Goal: Transaction & Acquisition: Purchase product/service

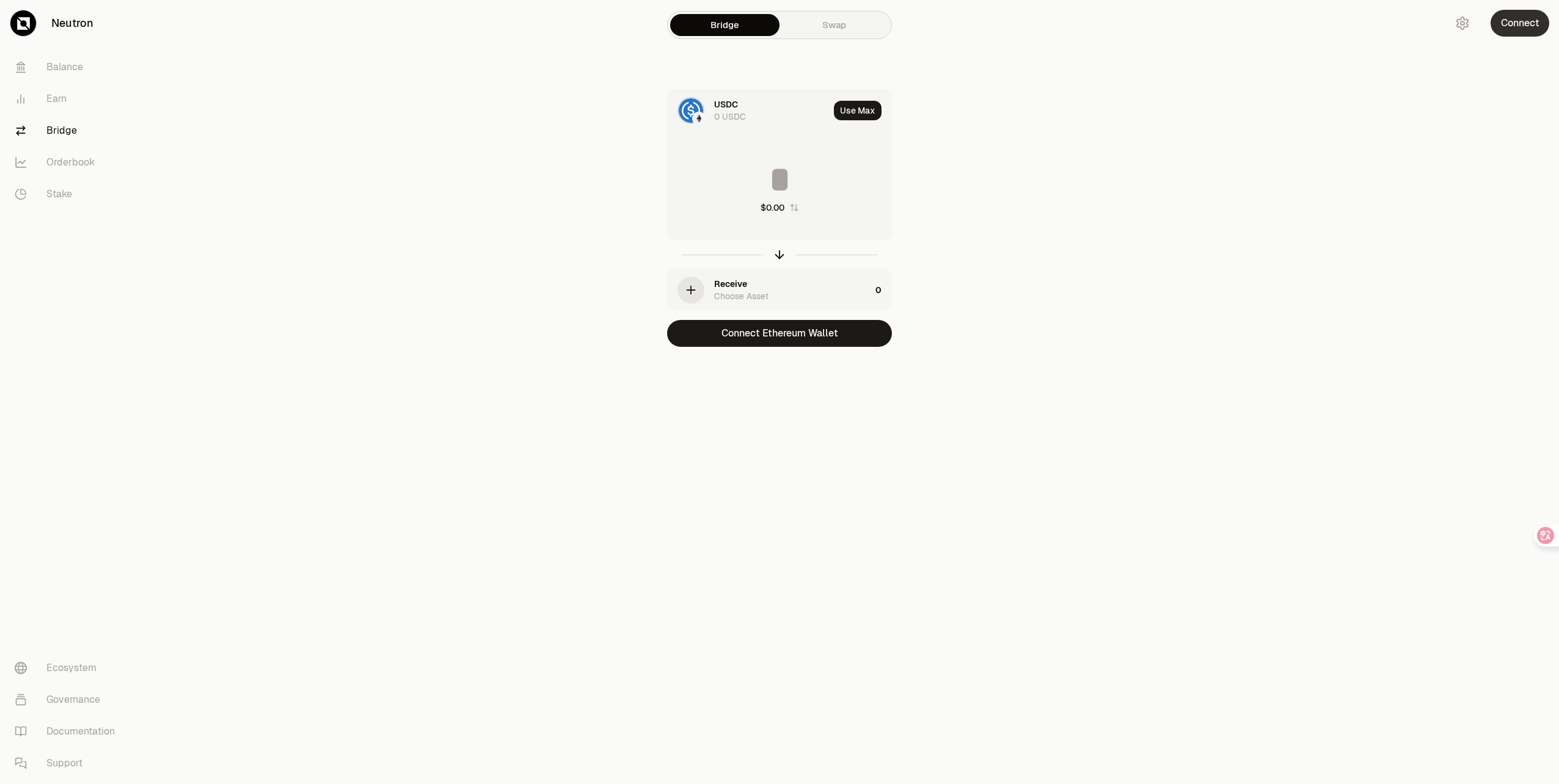
click at [1514, 24] on button "Connect" at bounding box center [1520, 23] width 59 height 27
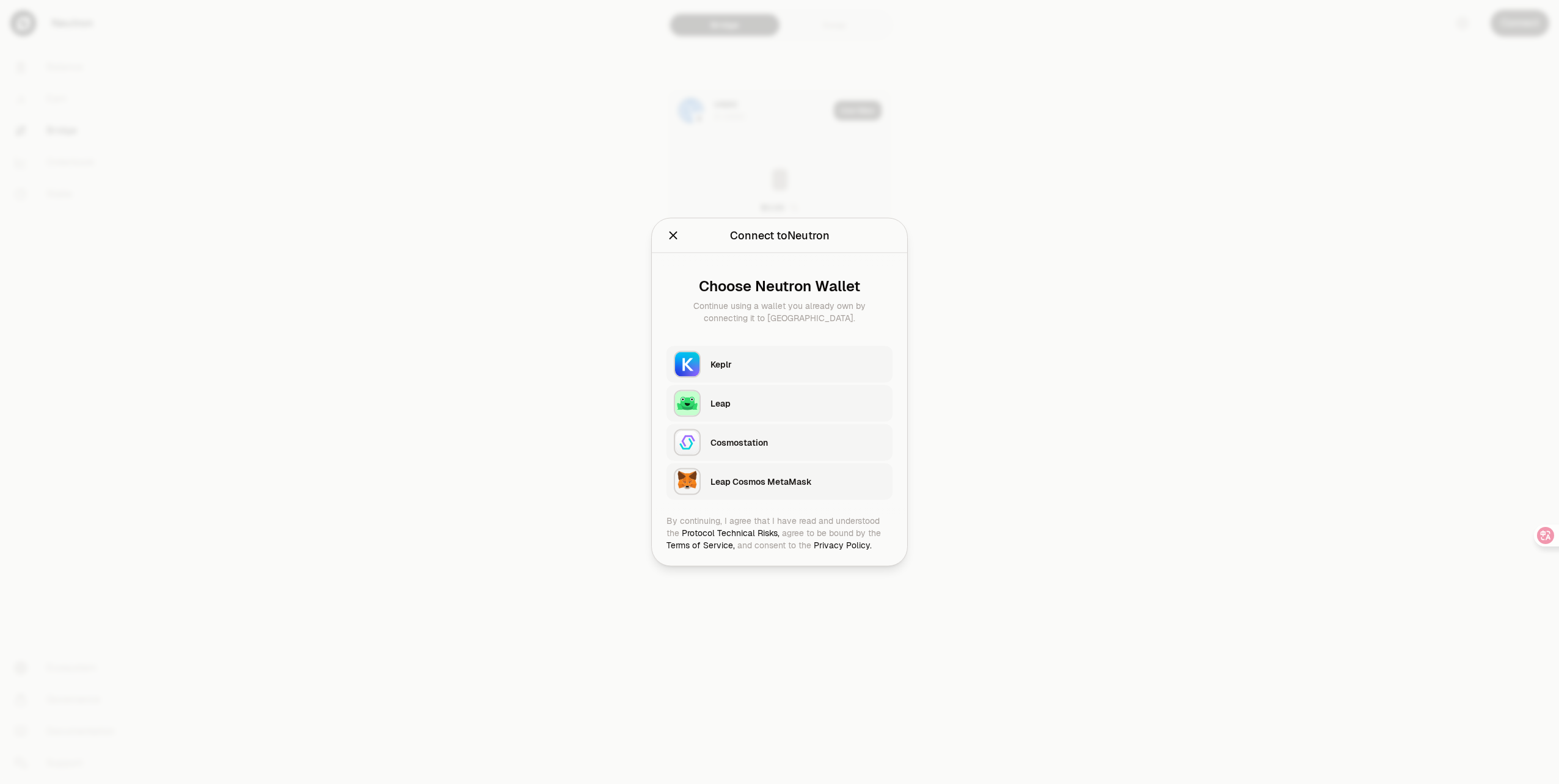
click at [741, 367] on div "Keplr" at bounding box center [798, 364] width 175 height 12
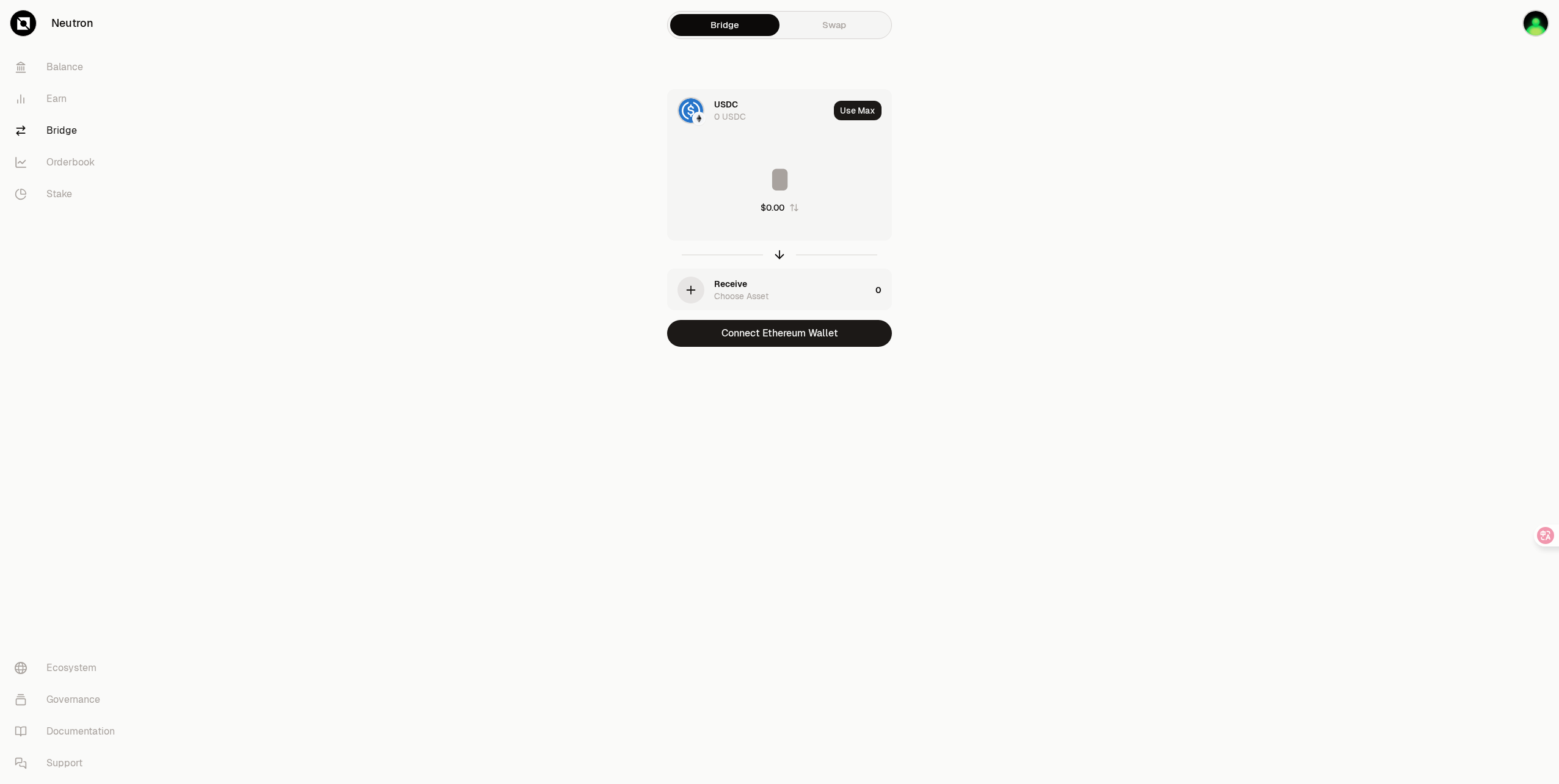
click at [828, 23] on link "Swap" at bounding box center [834, 25] width 109 height 22
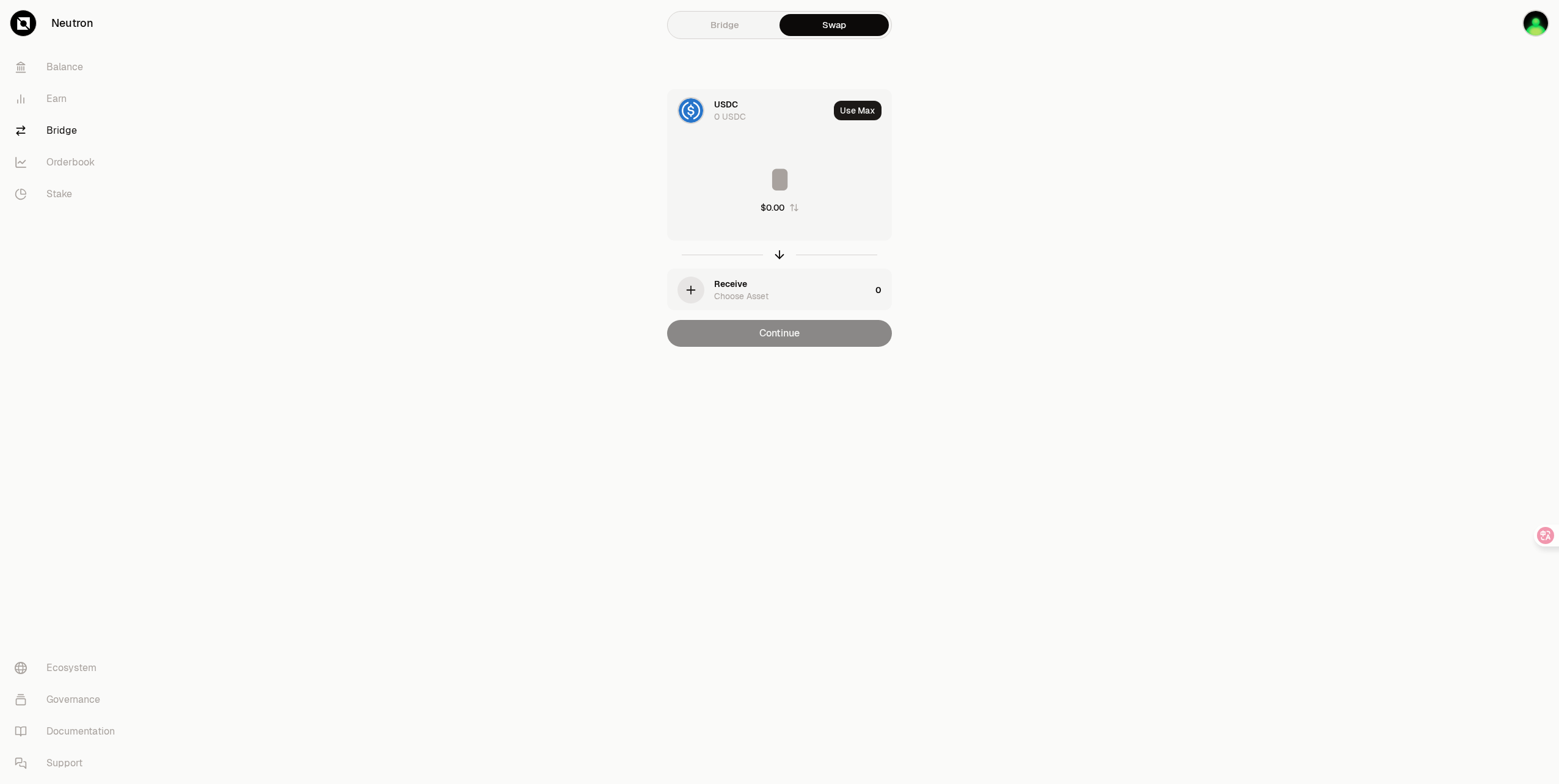
click at [749, 290] on div "Choose Asset" at bounding box center [741, 296] width 55 height 12
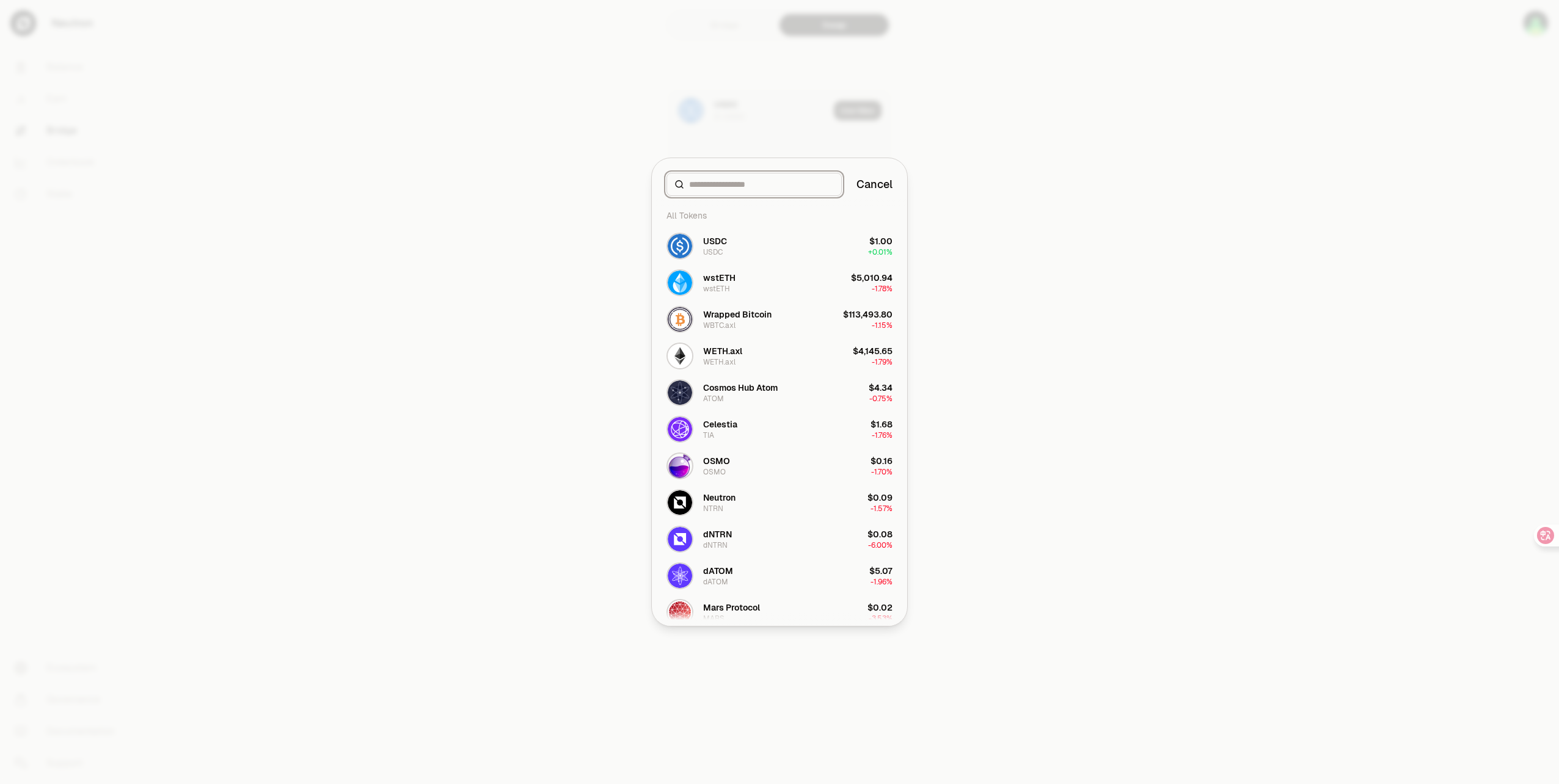
click at [759, 184] on input at bounding box center [761, 184] width 145 height 12
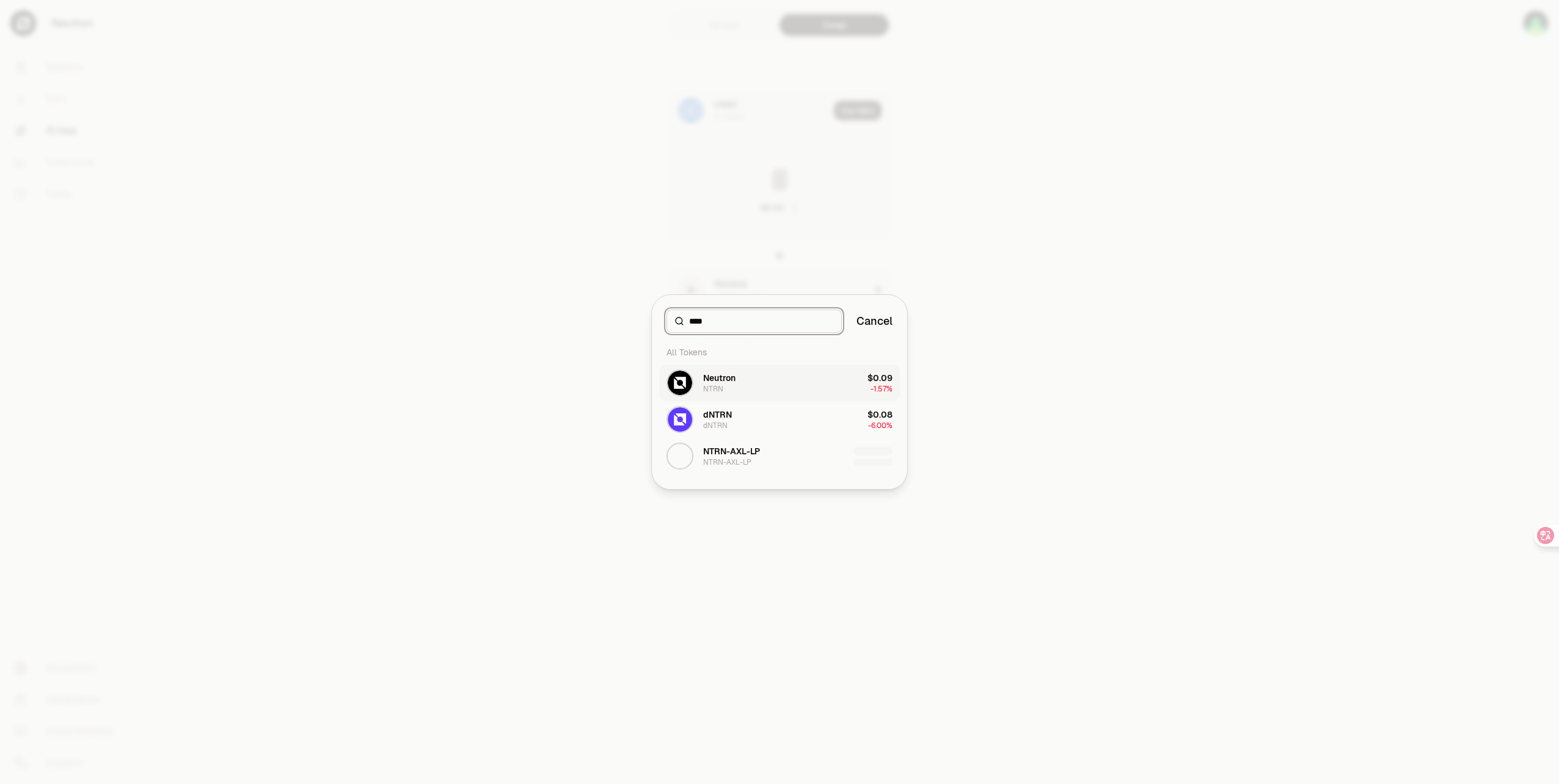
type input "****"
click at [779, 388] on button "Neutron NTRN $0.09 -1.57%" at bounding box center [780, 383] width 241 height 36
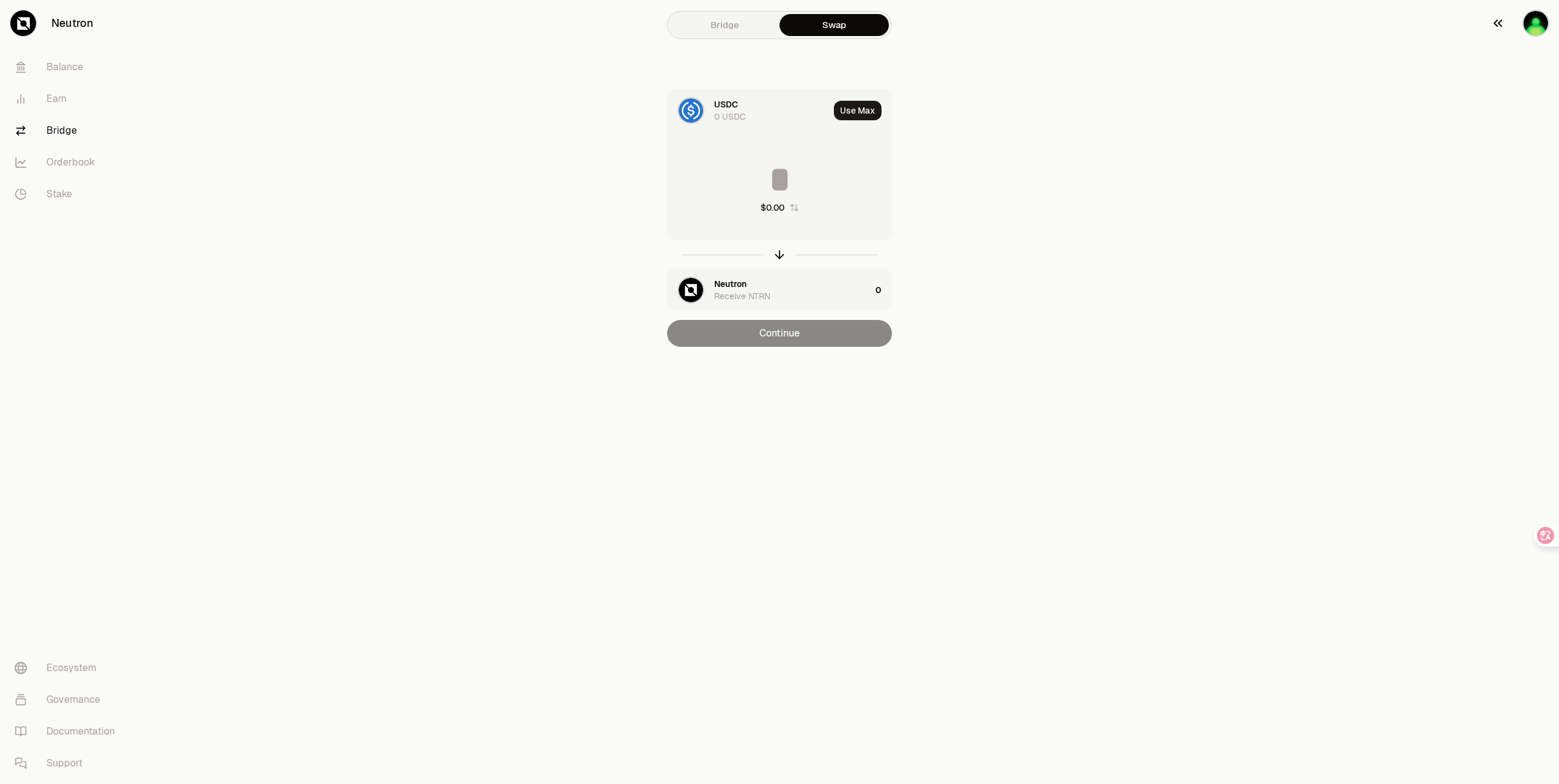
click at [1494, 24] on icon "button" at bounding box center [1498, 23] width 15 height 15
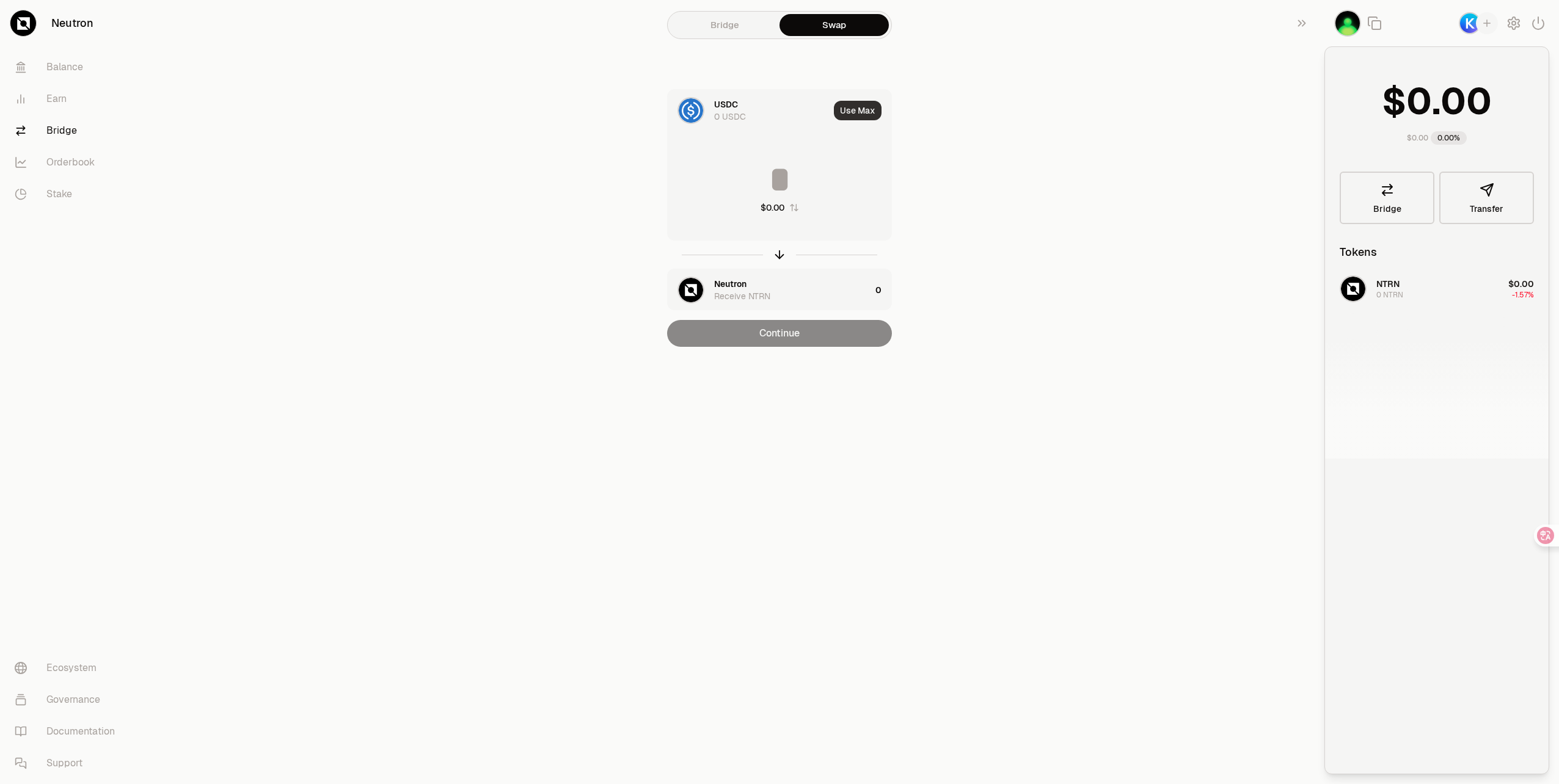
click at [855, 111] on button "Use Max" at bounding box center [858, 111] width 47 height 20
type input "*"
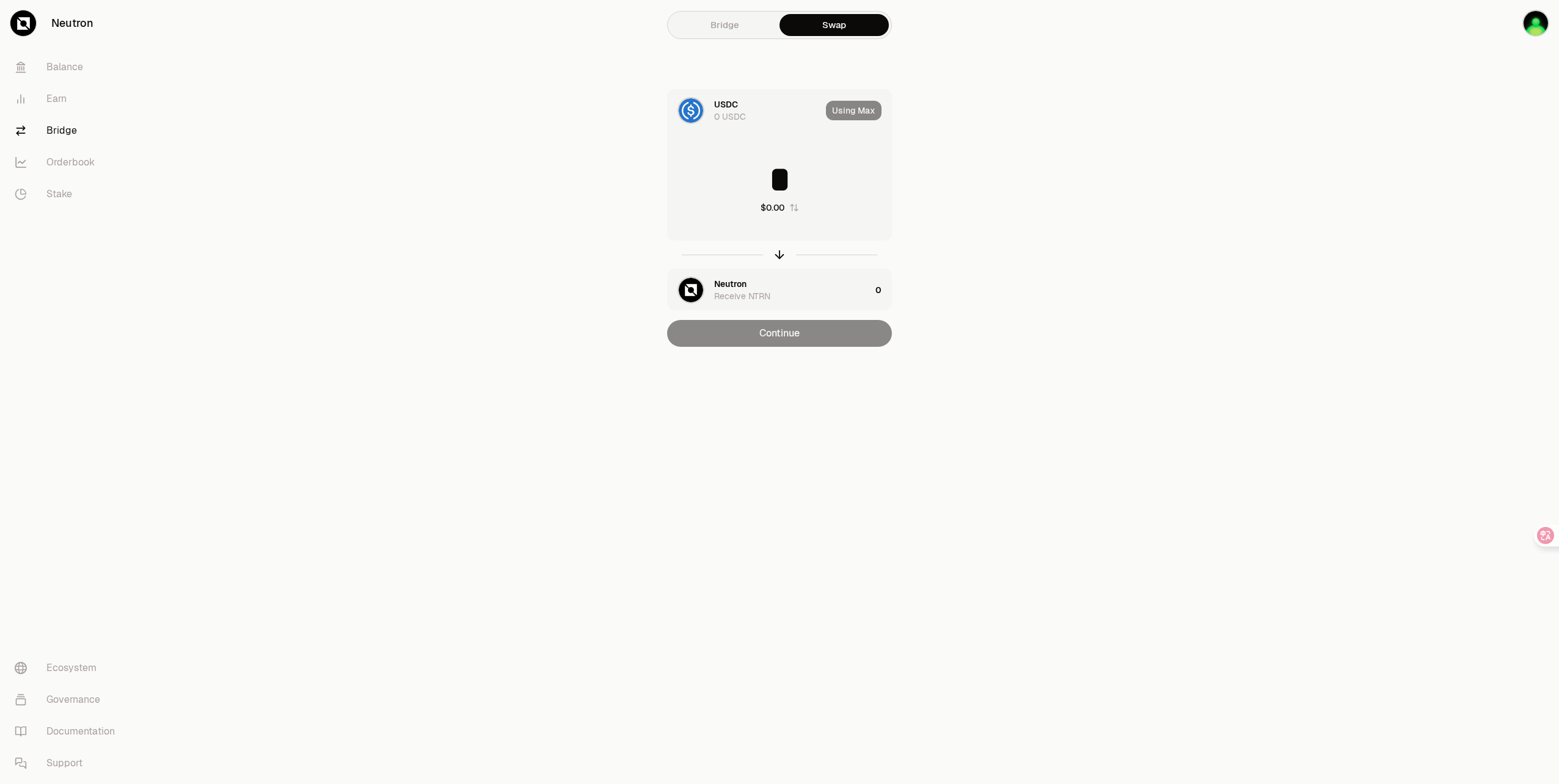
click at [1530, 34] on img "button" at bounding box center [1536, 23] width 27 height 27
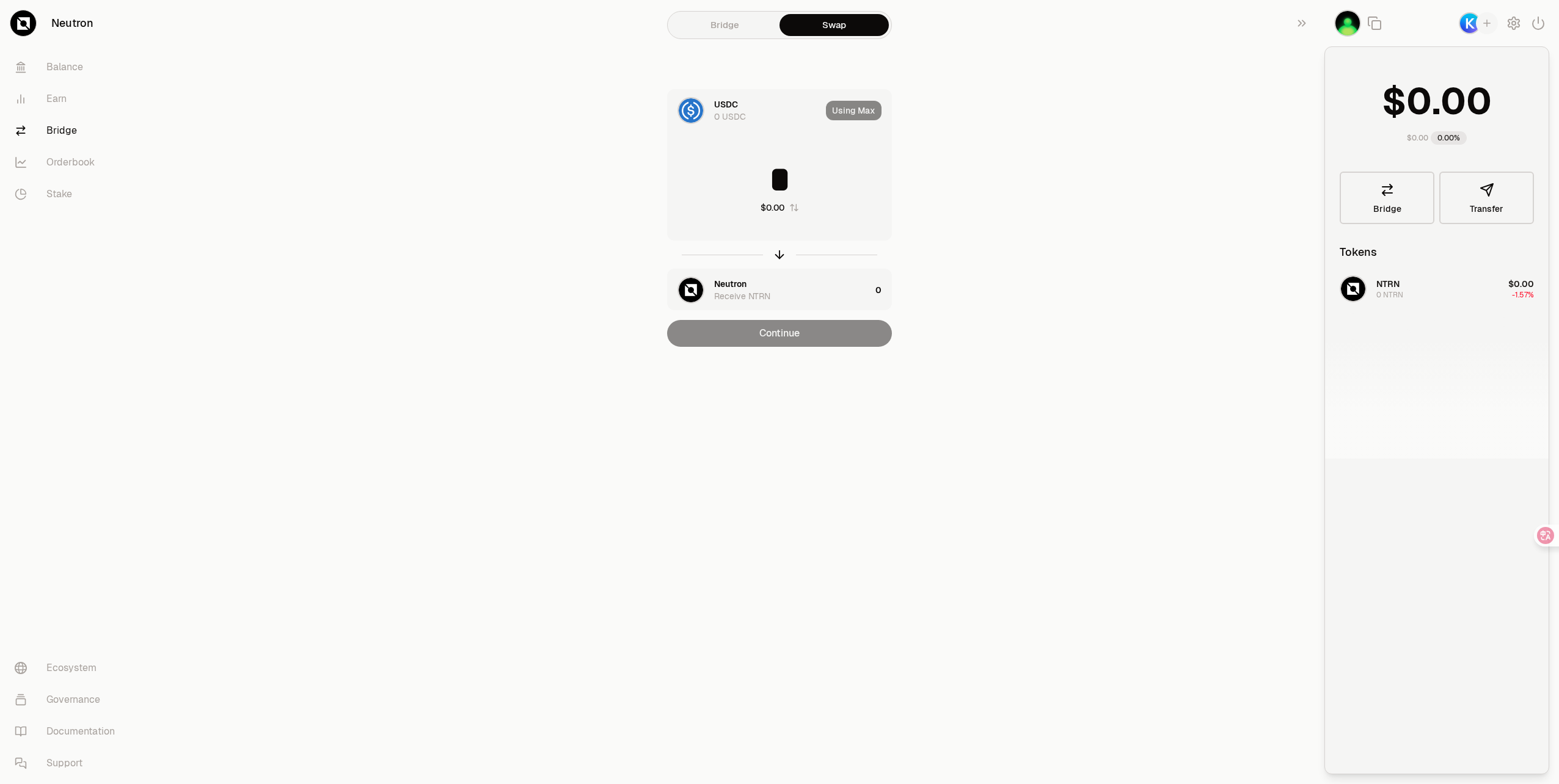
click at [717, 23] on link "Bridge" at bounding box center [725, 25] width 109 height 22
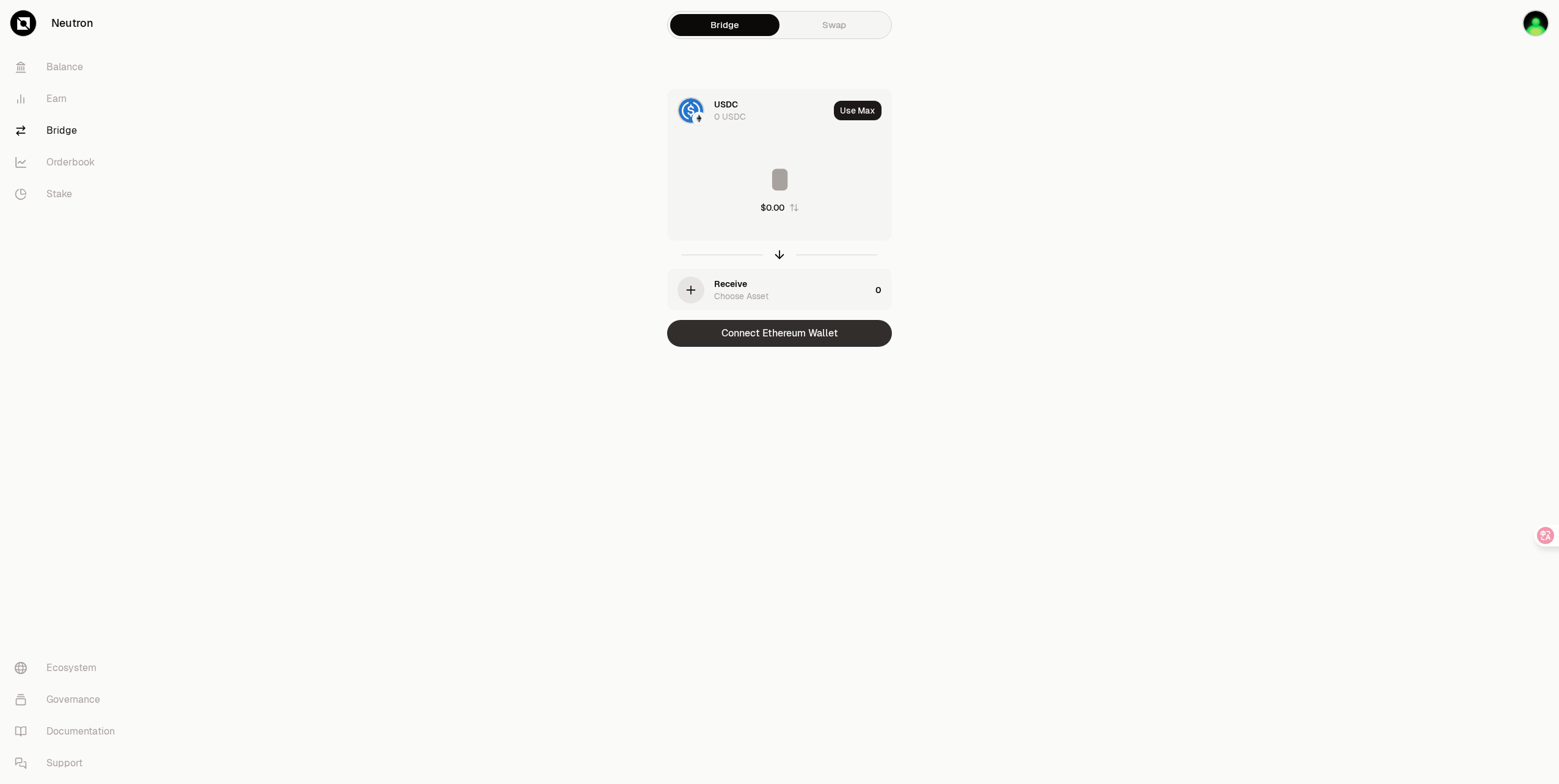
click at [794, 342] on button "Connect Ethereum Wallet" at bounding box center [780, 334] width 225 height 27
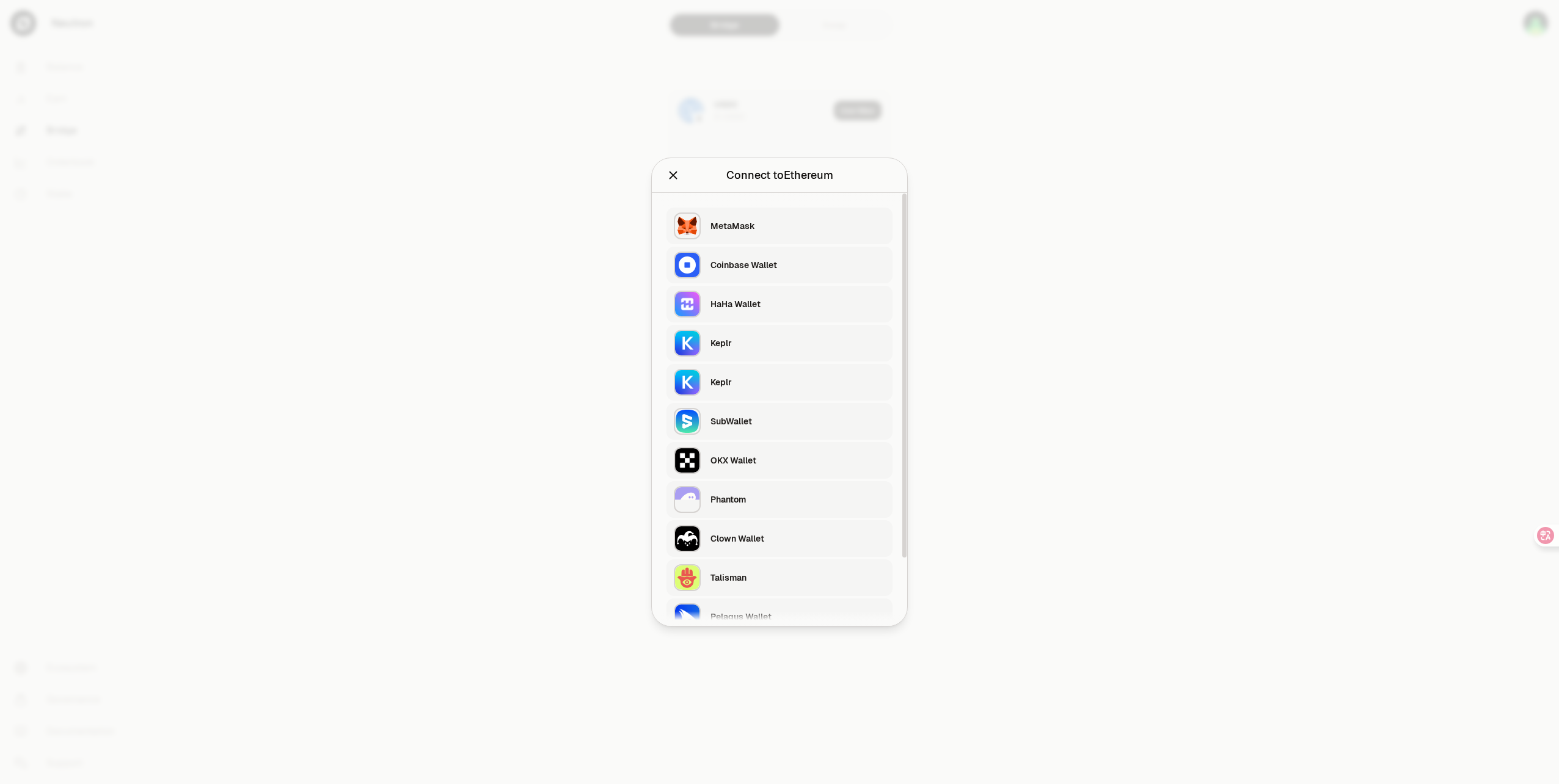
click at [741, 462] on div "OKX Wallet" at bounding box center [798, 460] width 175 height 12
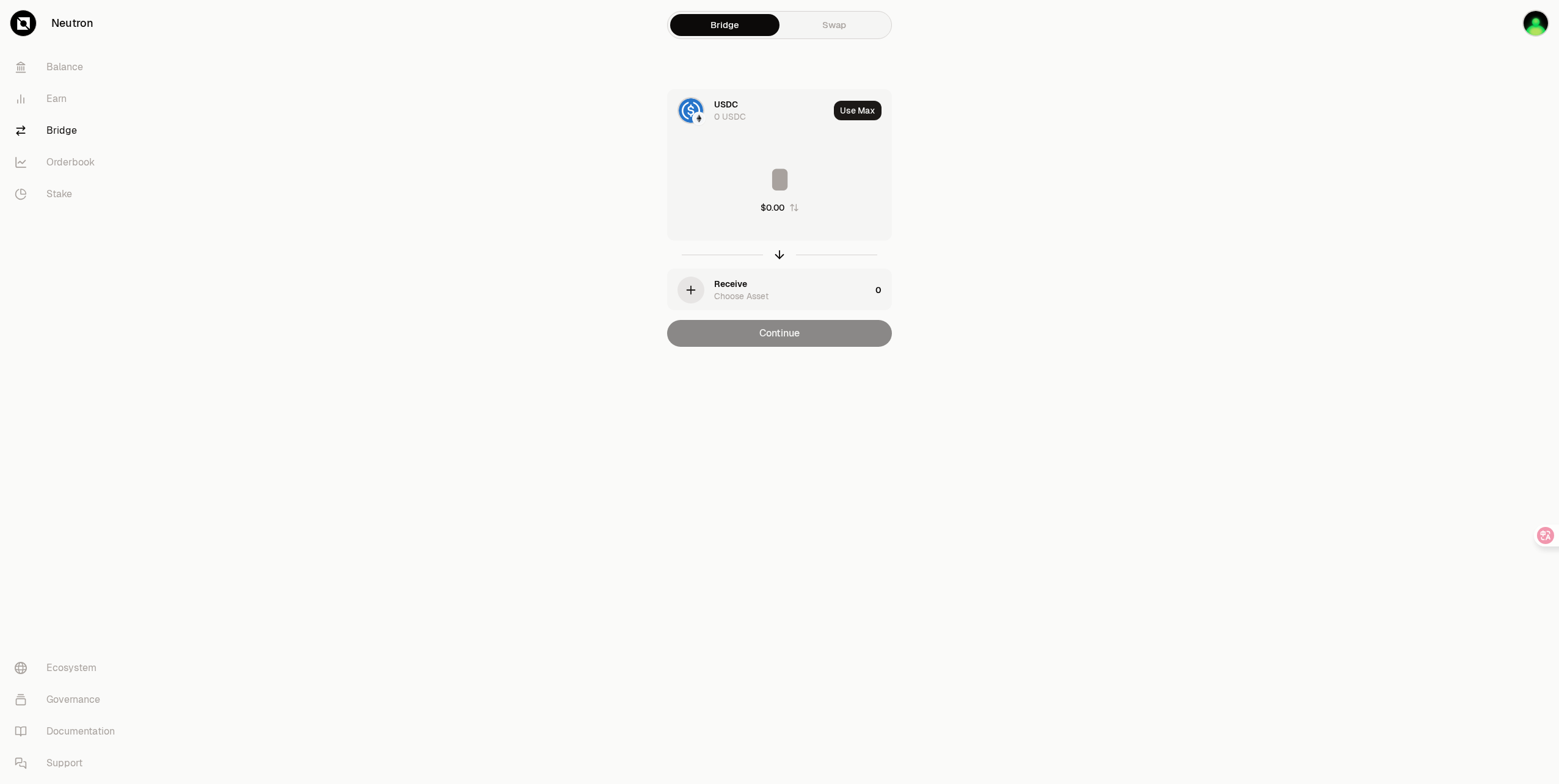
click at [728, 285] on div "Receive" at bounding box center [730, 284] width 33 height 12
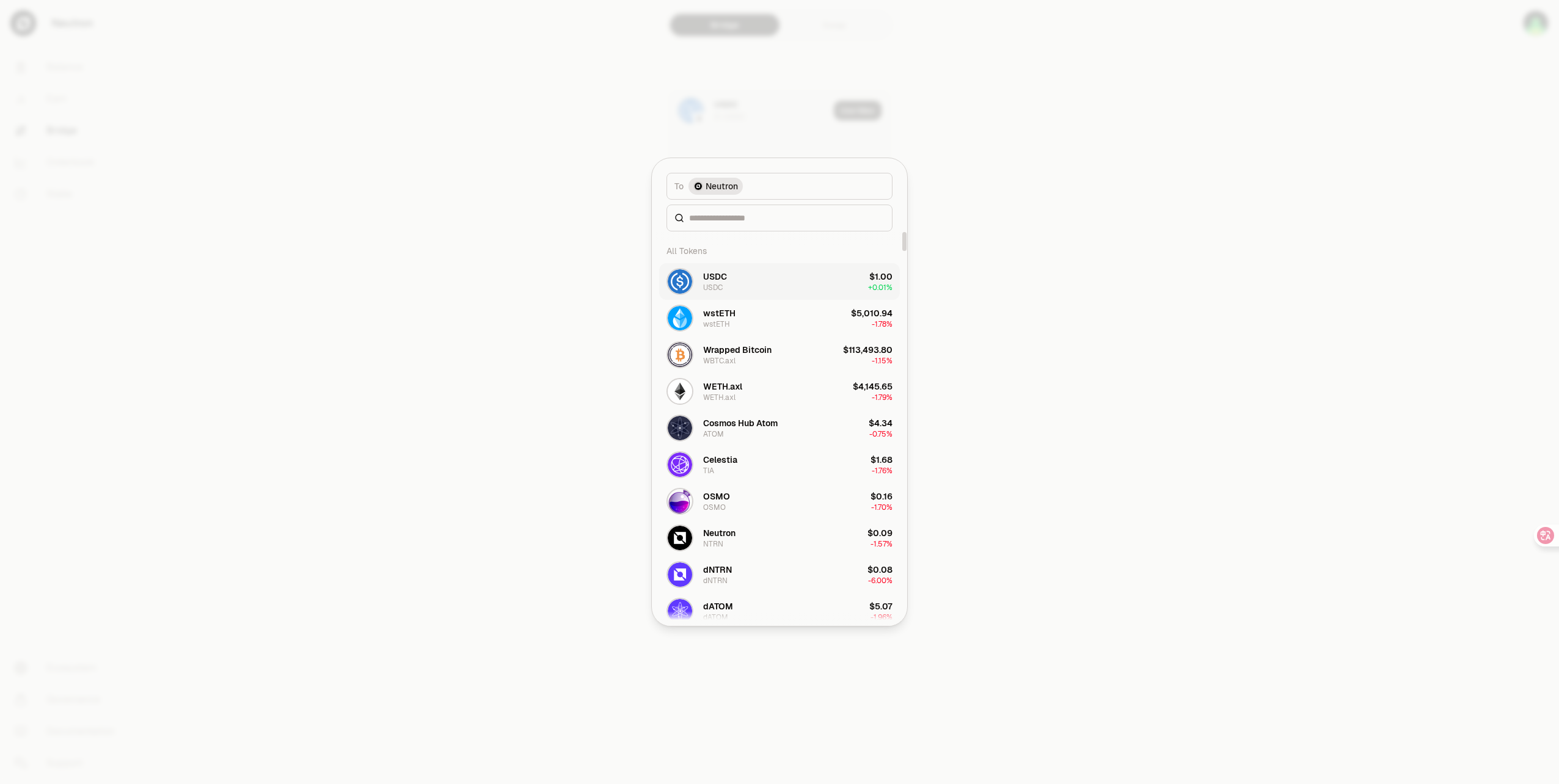
click at [792, 281] on button "USDC USDC $1.00 + 0.01%" at bounding box center [780, 281] width 241 height 36
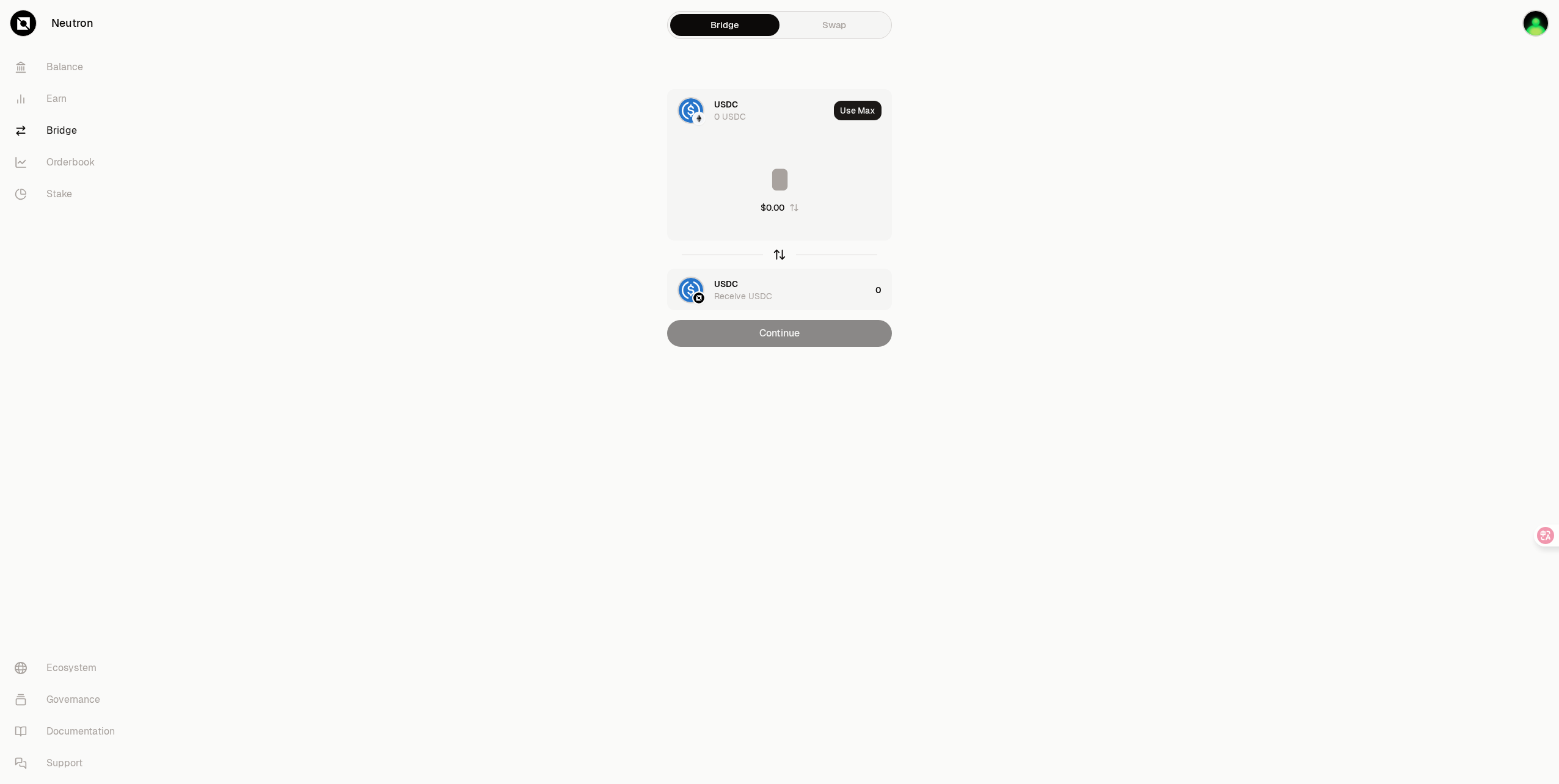
click at [783, 258] on icon "button" at bounding box center [780, 254] width 13 height 13
click at [863, 112] on button "Use Max" at bounding box center [858, 111] width 47 height 20
type input "*"
click at [1541, 24] on img "button" at bounding box center [1536, 23] width 27 height 27
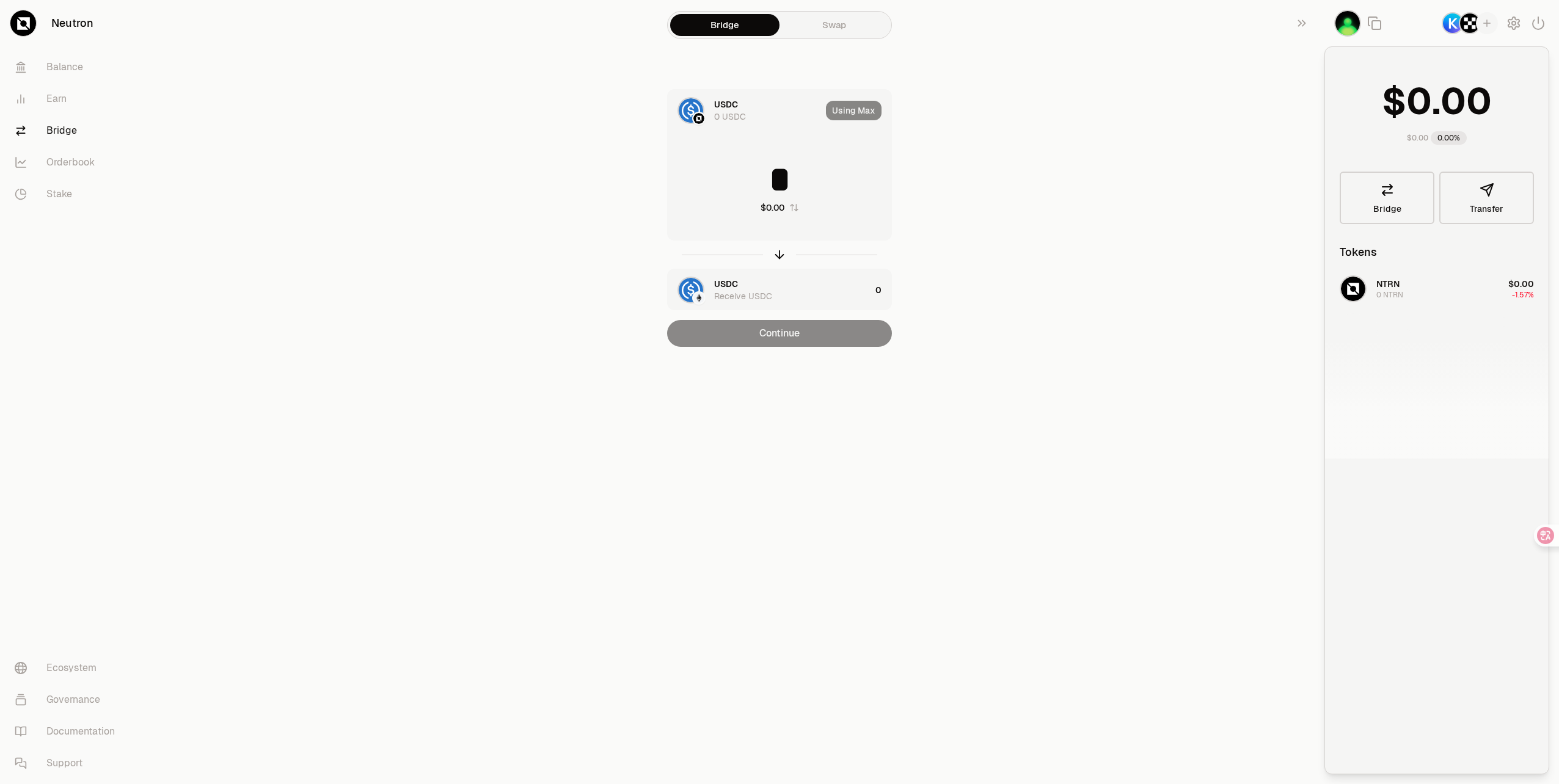
click at [1336, 28] on img "button" at bounding box center [1348, 23] width 27 height 27
click at [1376, 22] on icon "button" at bounding box center [1375, 23] width 15 height 15
click at [1438, 401] on div at bounding box center [1436, 396] width 224 height 125
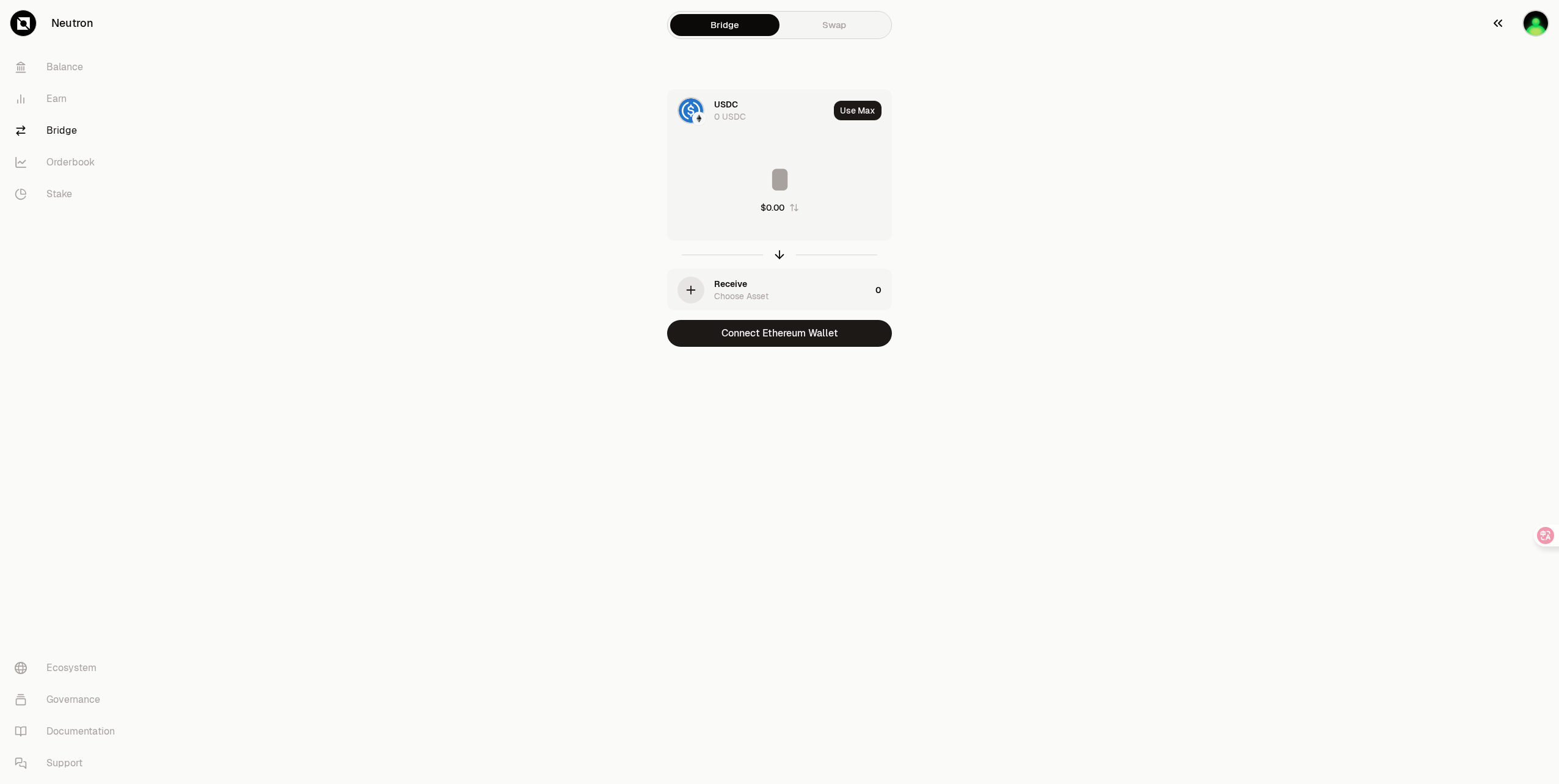
click at [1529, 27] on img "button" at bounding box center [1536, 23] width 27 height 27
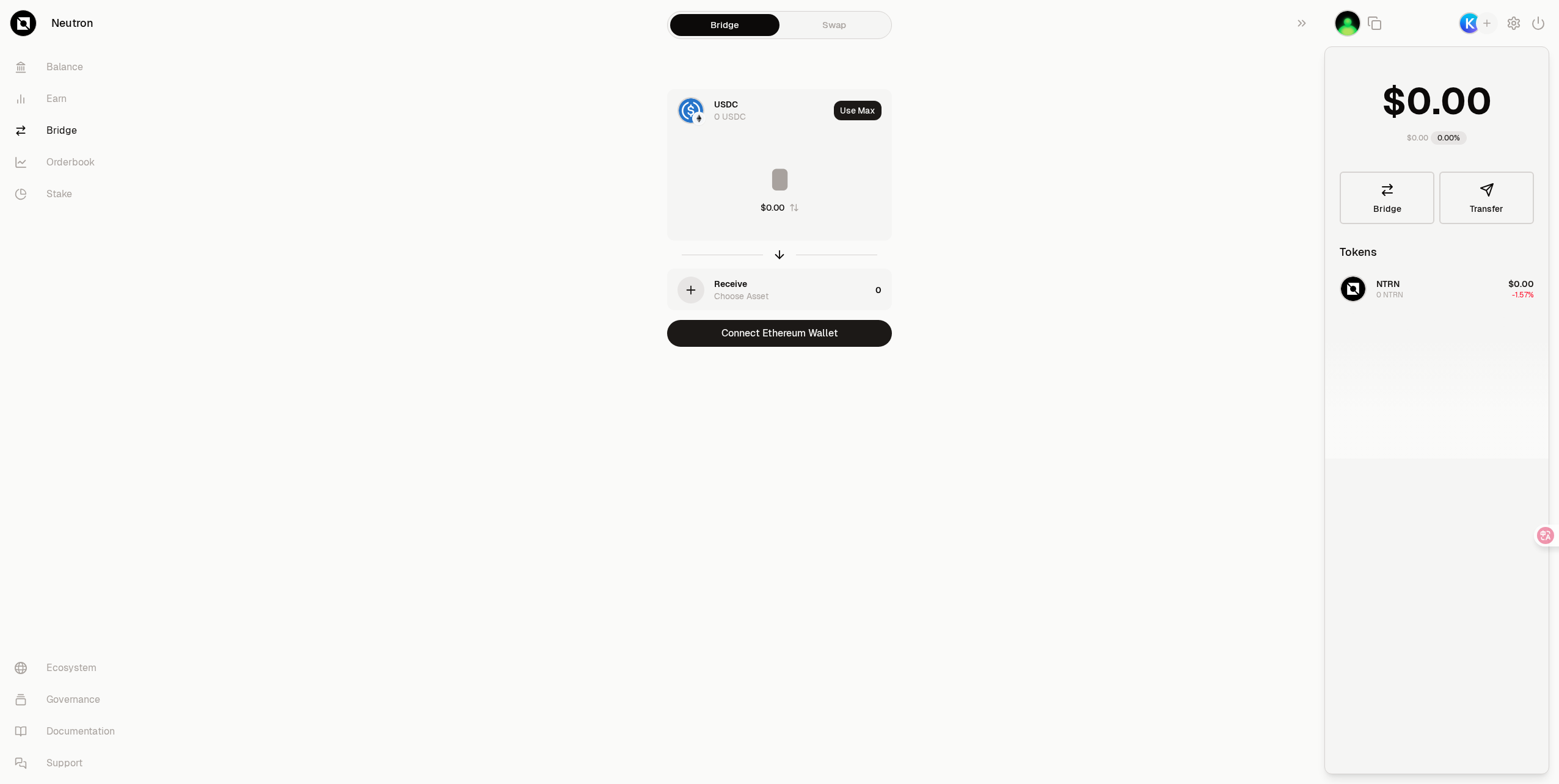
click at [1409, 287] on div "NTRN 0 NTRN $0.00 -1.57%" at bounding box center [1436, 364] width 224 height 188
click at [1390, 285] on div "NTRN 0 NTRN $0.00 -1.57%" at bounding box center [1436, 364] width 224 height 188
click at [1347, 286] on div "NTRN 0 NTRN $0.00 -1.57%" at bounding box center [1436, 364] width 224 height 188
click at [1363, 296] on div "NTRN 0 NTRN $0.00 -1.57%" at bounding box center [1436, 364] width 224 height 188
click at [59, 94] on link "Earn" at bounding box center [68, 99] width 127 height 32
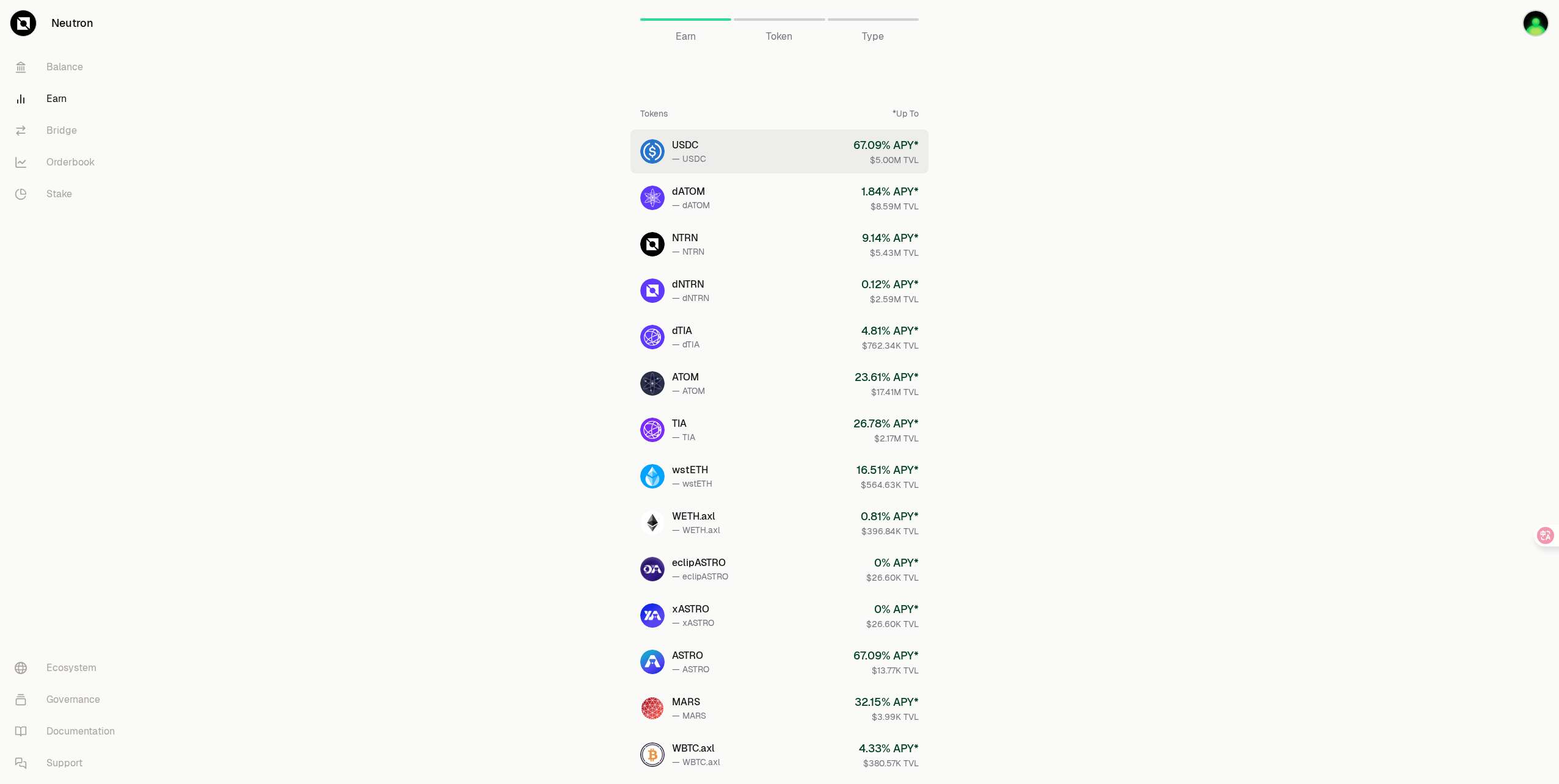
click at [718, 149] on link "USDC — USDC 67.09 % APY* $5.00M TVL" at bounding box center [780, 152] width 298 height 44
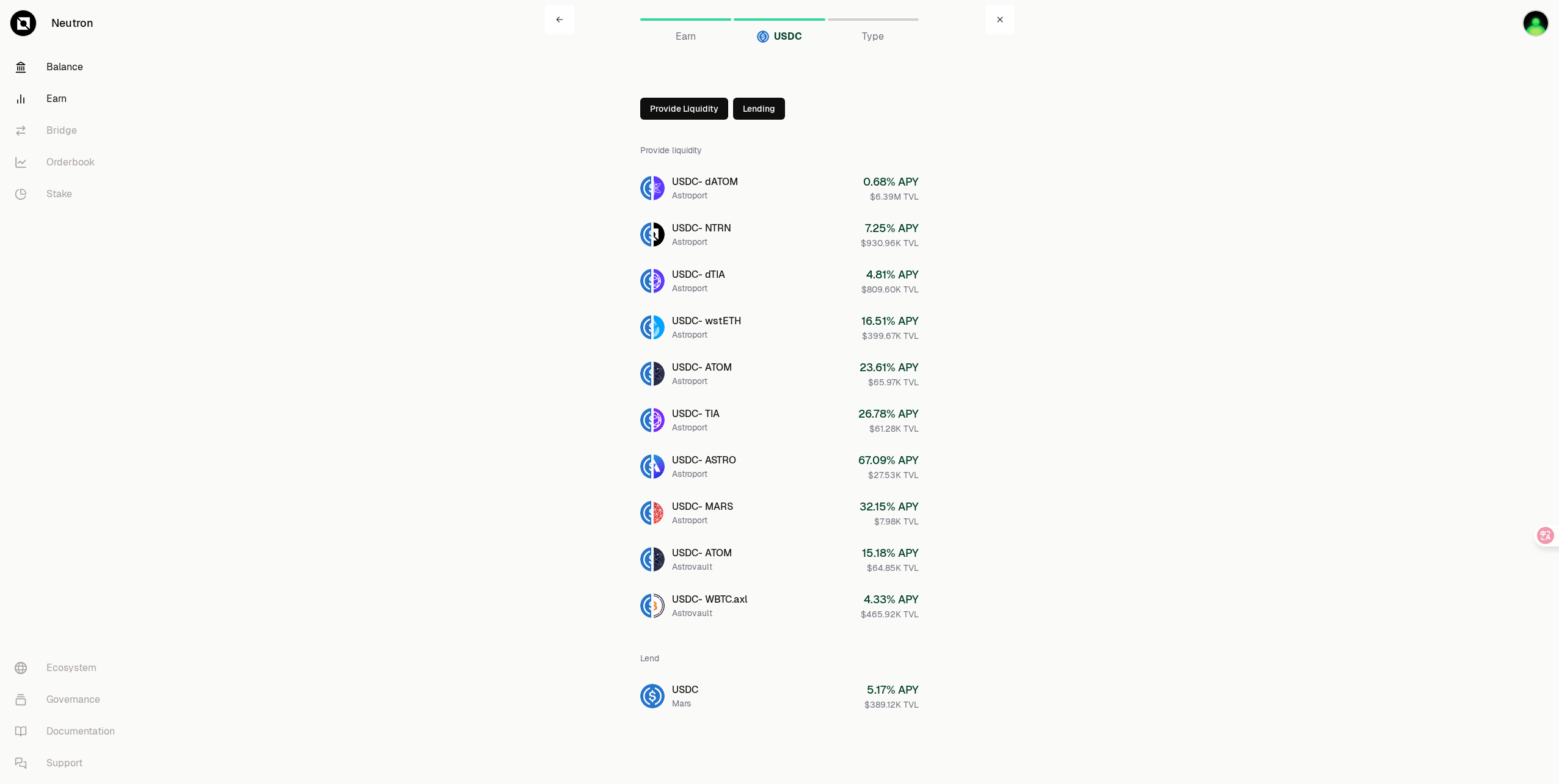
click at [61, 69] on link "Balance" at bounding box center [68, 67] width 127 height 32
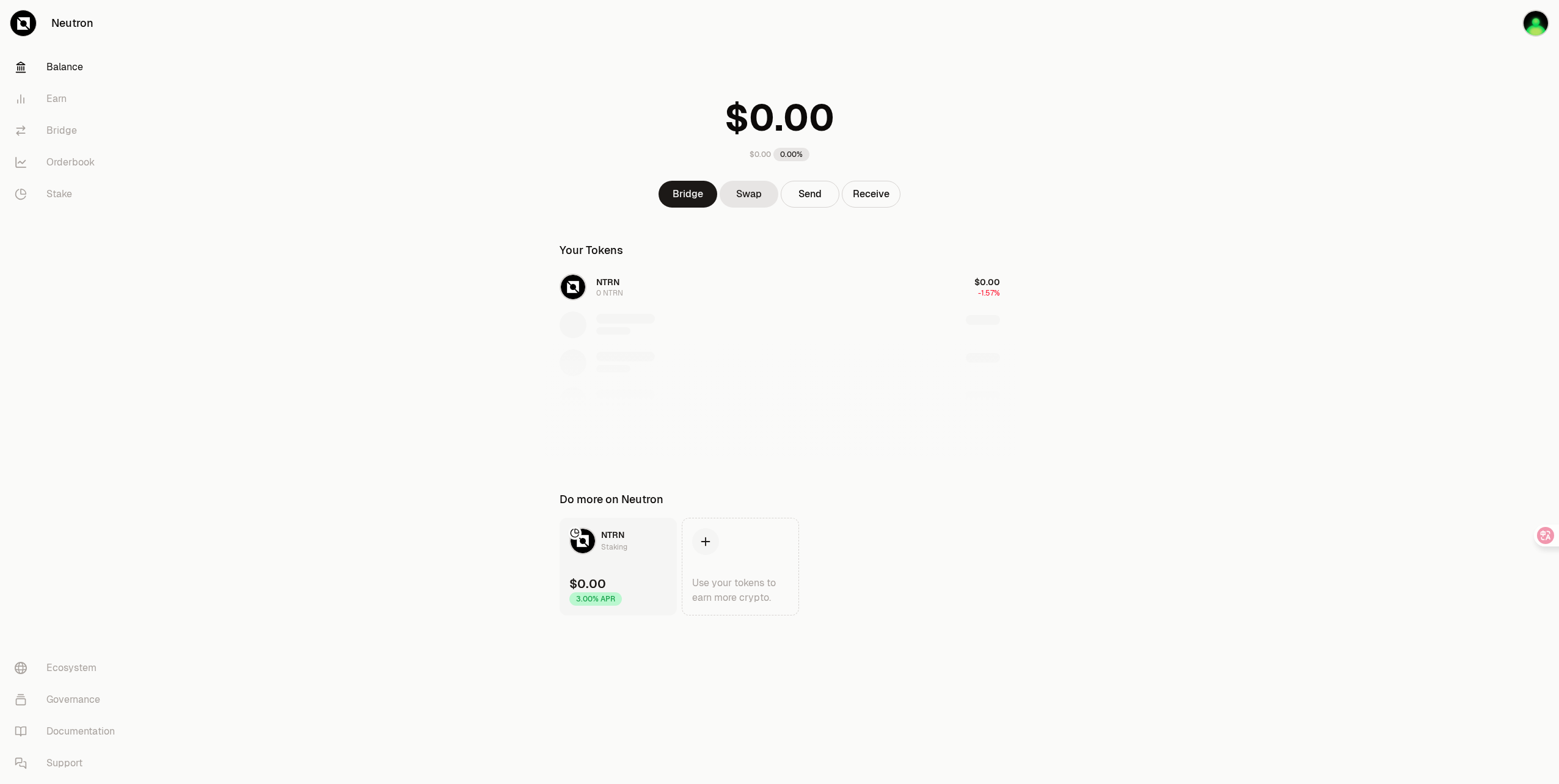
click at [625, 285] on div "NTRN 0 NTRN $0.00 -1.57%" at bounding box center [780, 363] width 470 height 188
click at [991, 285] on div "NTRN 0 NTRN $0.00 -1.57%" at bounding box center [780, 363] width 470 height 188
click at [884, 195] on button "Receive" at bounding box center [871, 194] width 59 height 27
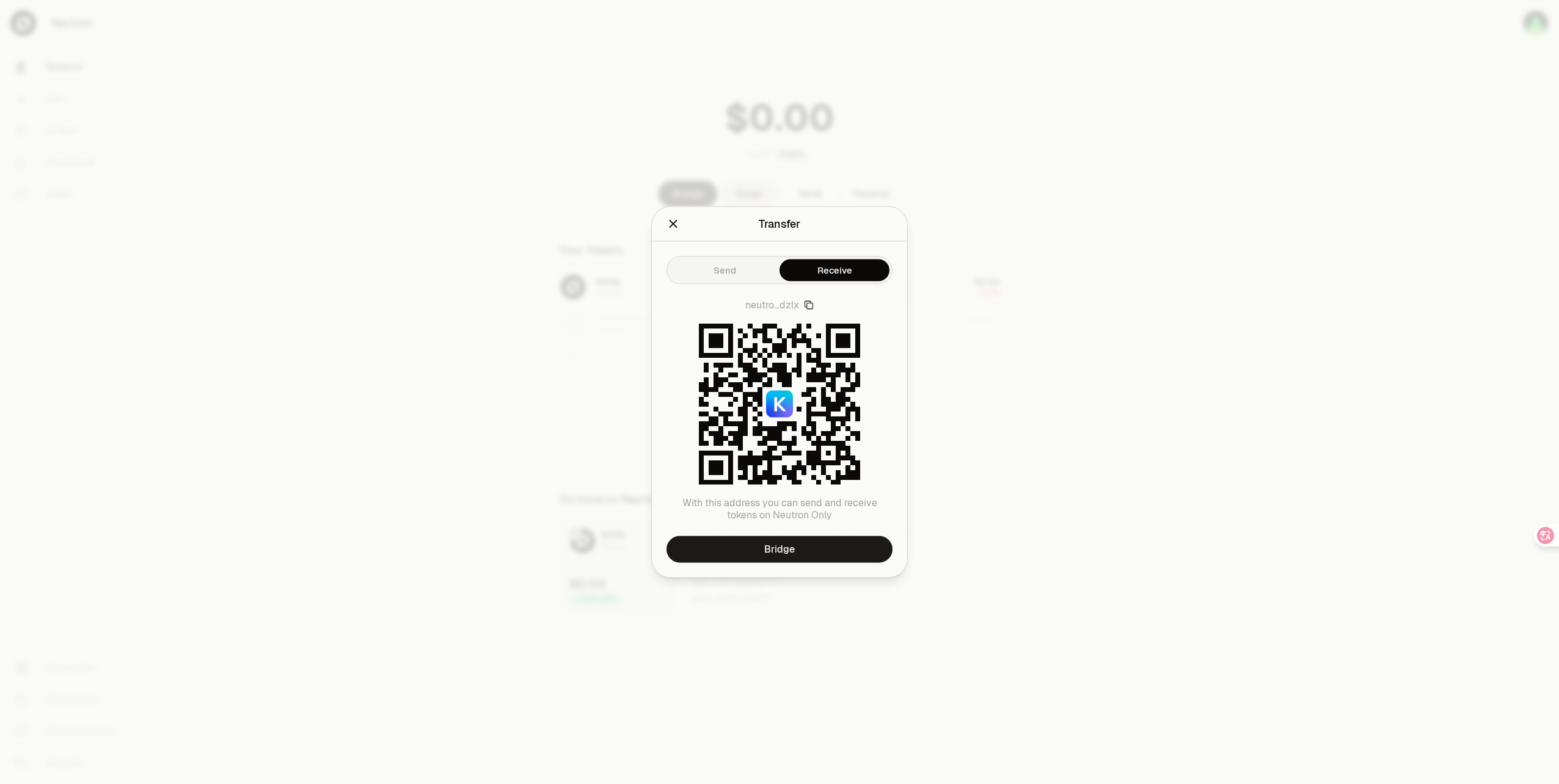
click at [806, 307] on icon "button" at bounding box center [809, 305] width 9 height 9
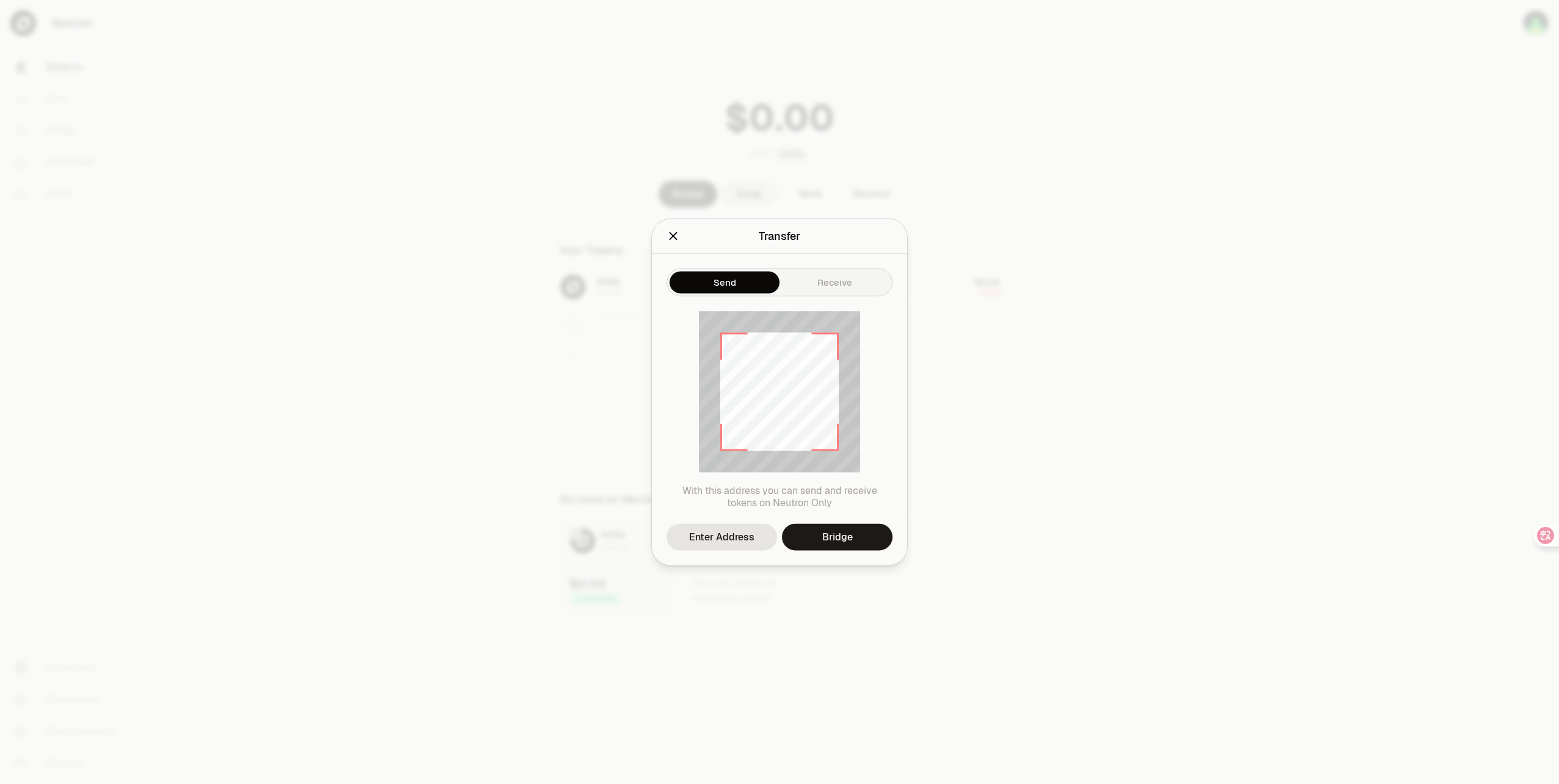
click at [733, 274] on button "Send" at bounding box center [724, 283] width 110 height 22
click at [832, 283] on button "Receive" at bounding box center [834, 283] width 110 height 22
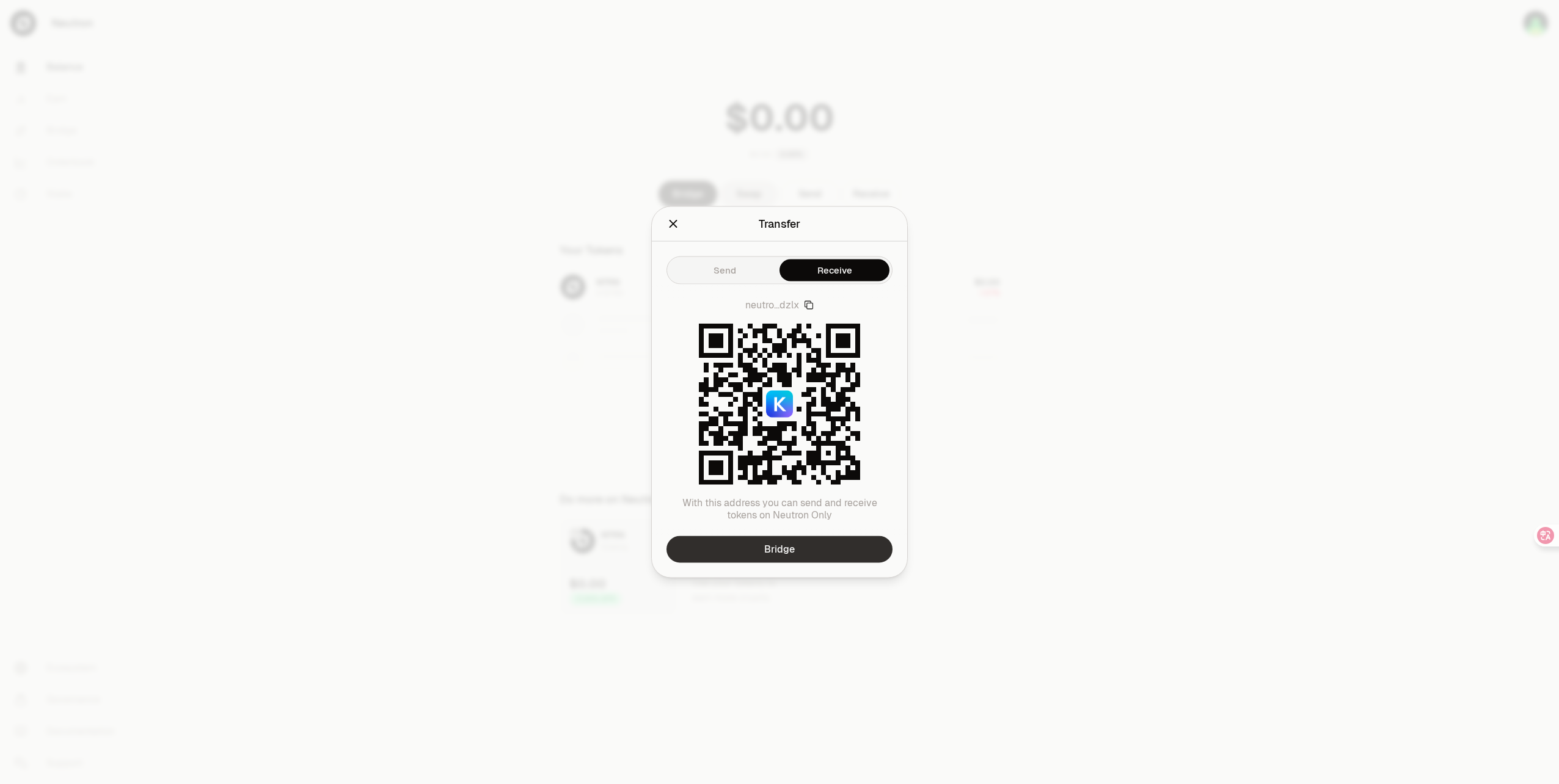
click at [813, 548] on link "Bridge" at bounding box center [780, 550] width 226 height 27
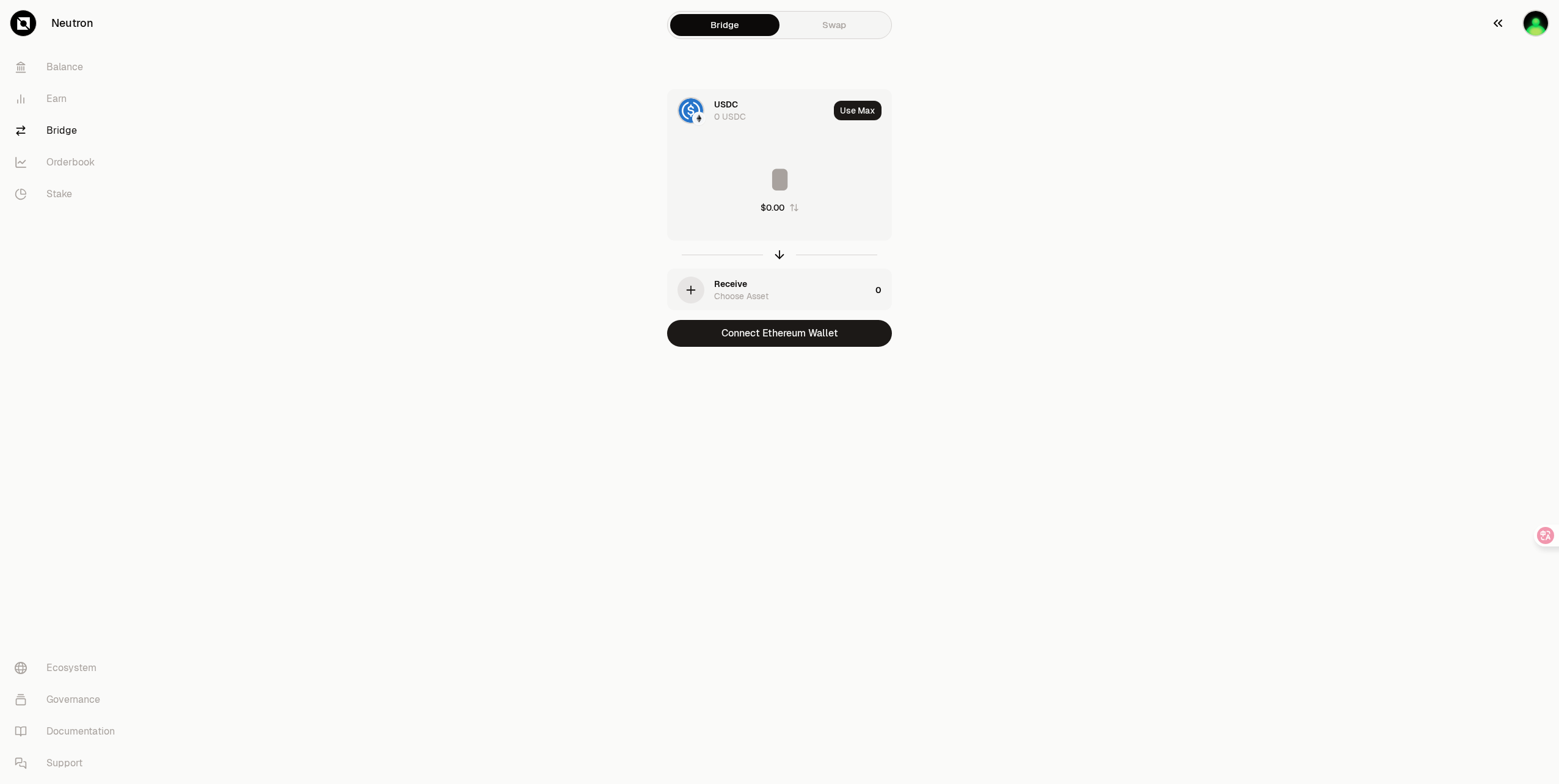
click at [1493, 28] on icon "button" at bounding box center [1498, 23] width 15 height 15
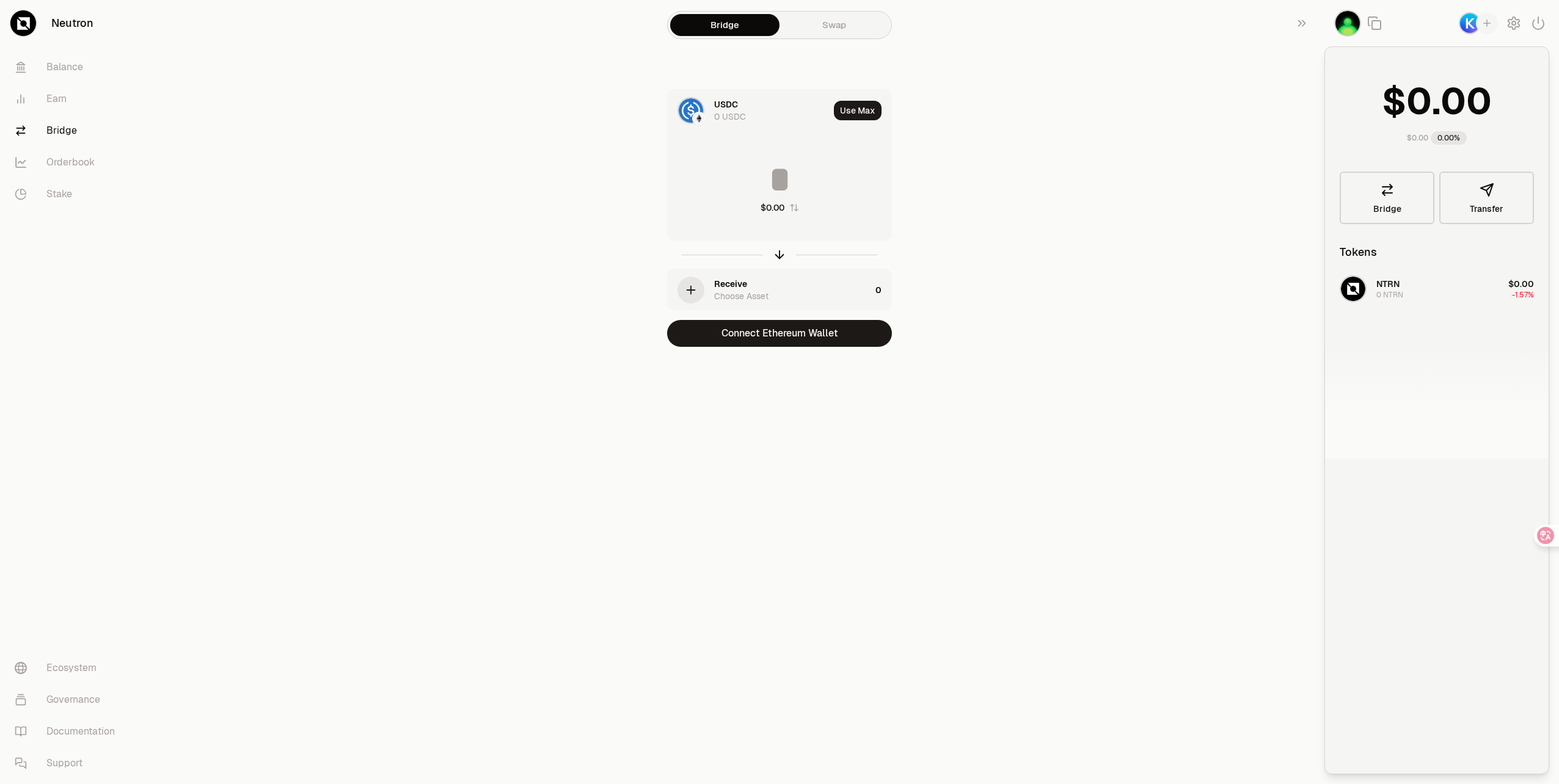
click at [1489, 23] on icon "button" at bounding box center [1487, 23] width 11 height 11
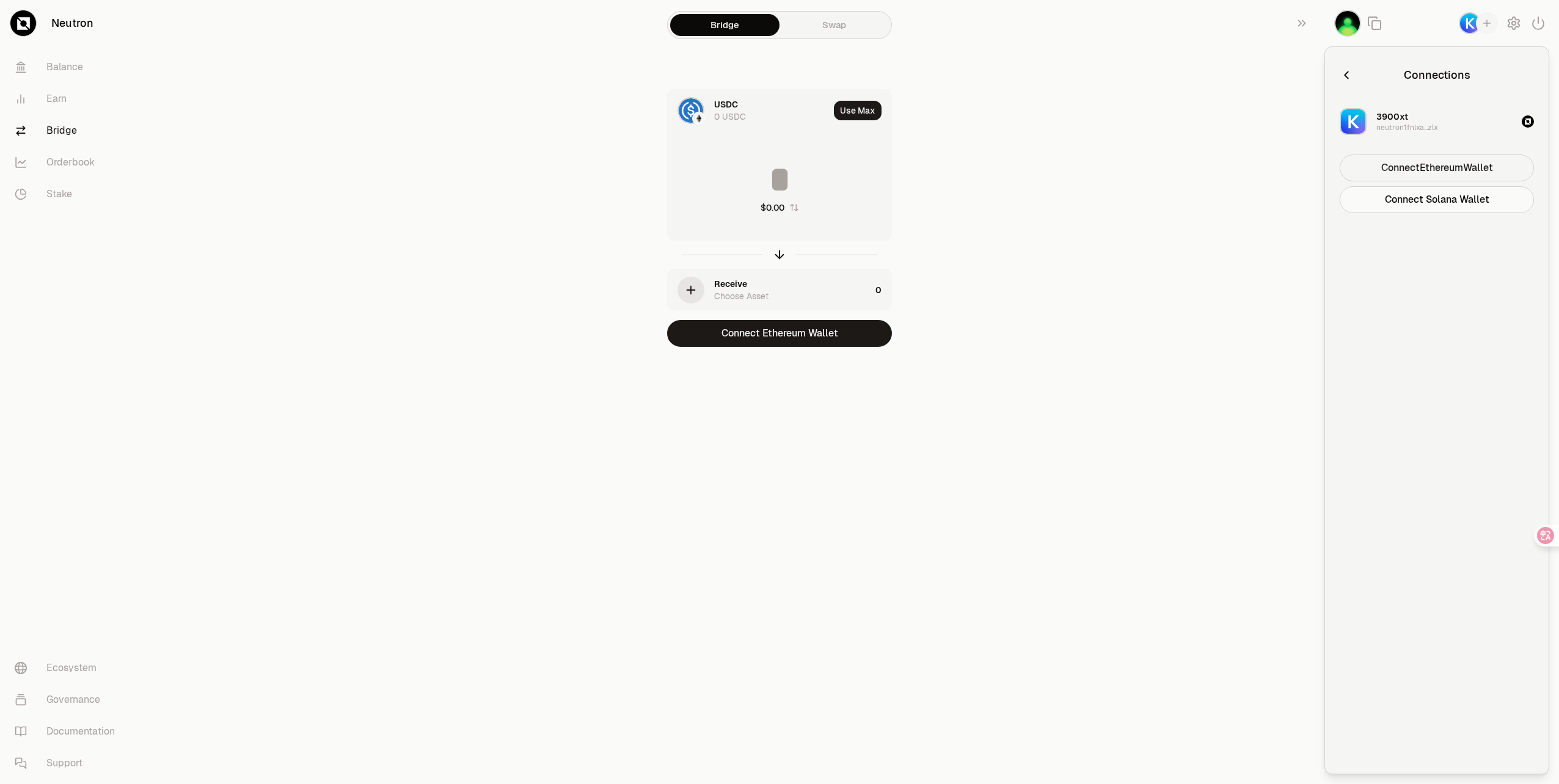
click at [1444, 168] on button "Connect Ethereum Wallet" at bounding box center [1437, 168] width 194 height 27
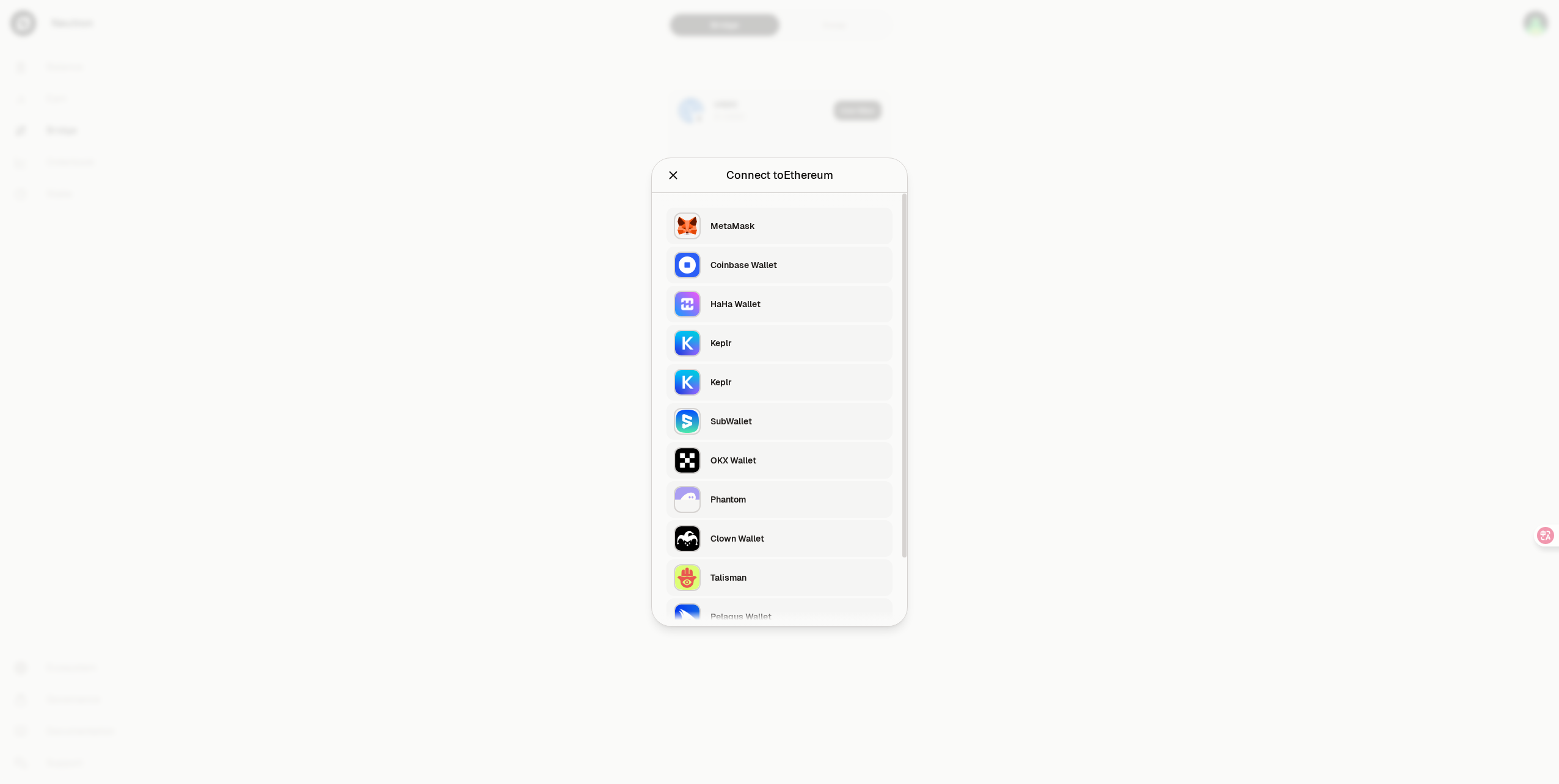
click at [734, 462] on div "OKX Wallet" at bounding box center [798, 460] width 175 height 12
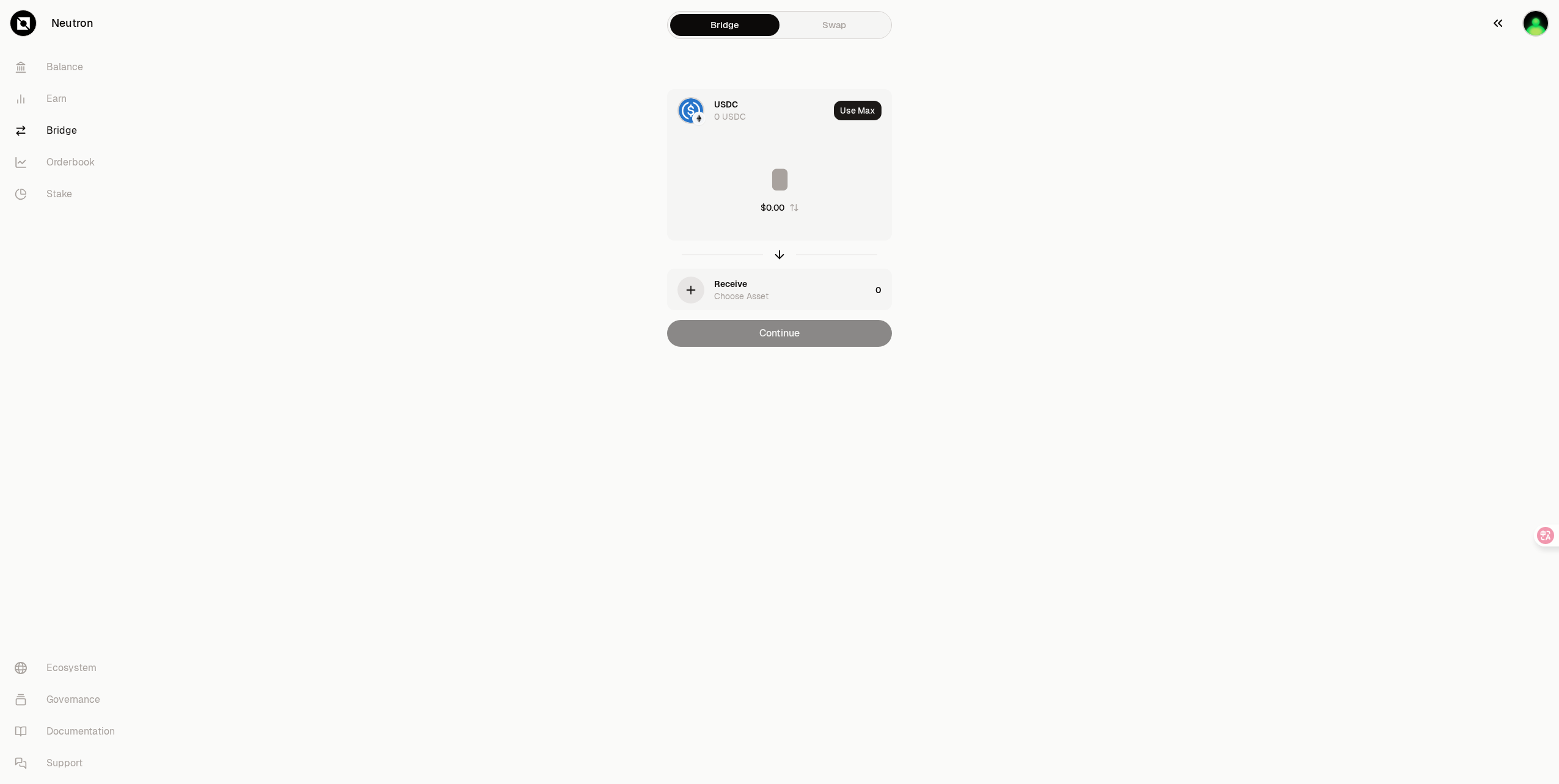
click at [1497, 22] on icon "button" at bounding box center [1498, 23] width 15 height 15
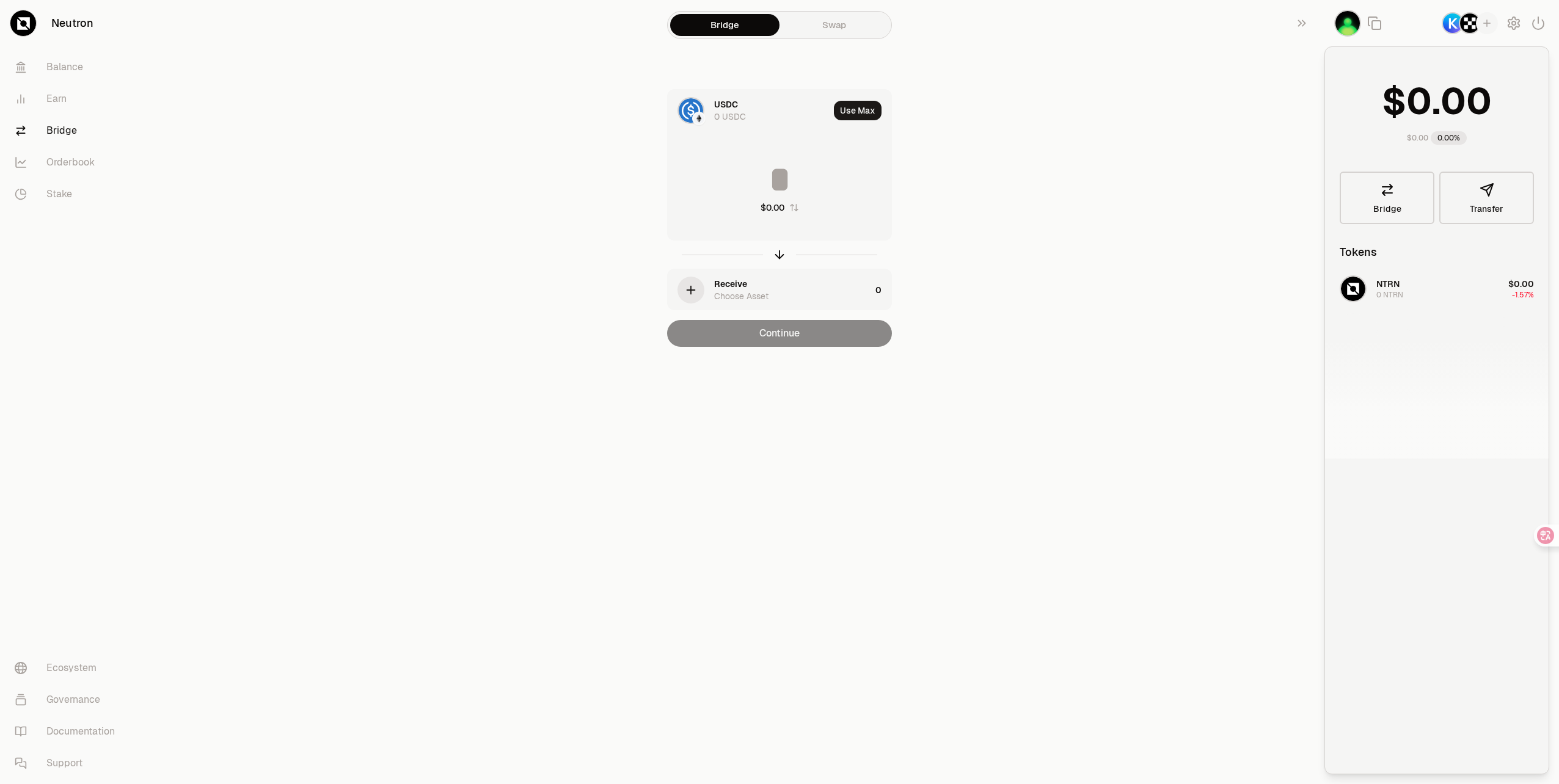
click at [1468, 22] on img "button" at bounding box center [1470, 23] width 22 height 22
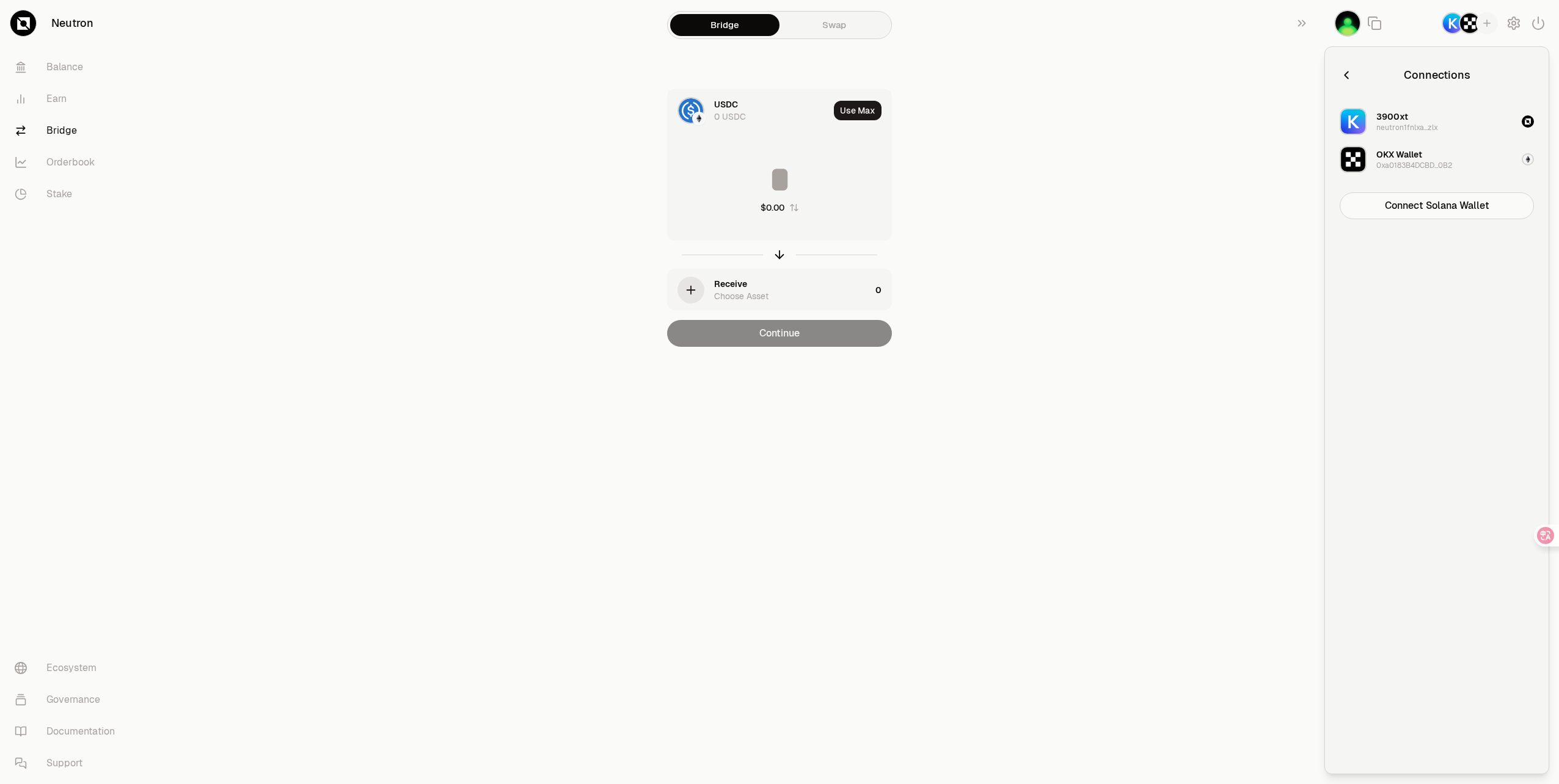
click at [1399, 161] on div "0xa0183B4DCBD...0B2" at bounding box center [1414, 165] width 76 height 9
click at [1531, 163] on img "button" at bounding box center [1527, 159] width 12 height 12
drag, startPoint x: 1527, startPoint y: 163, endPoint x: 1486, endPoint y: 168, distance: 41.3
click at [1527, 163] on img "button" at bounding box center [1527, 159] width 12 height 12
click at [1419, 168] on div "0xa0183B4DCBD...0B2" at bounding box center [1414, 165] width 76 height 9
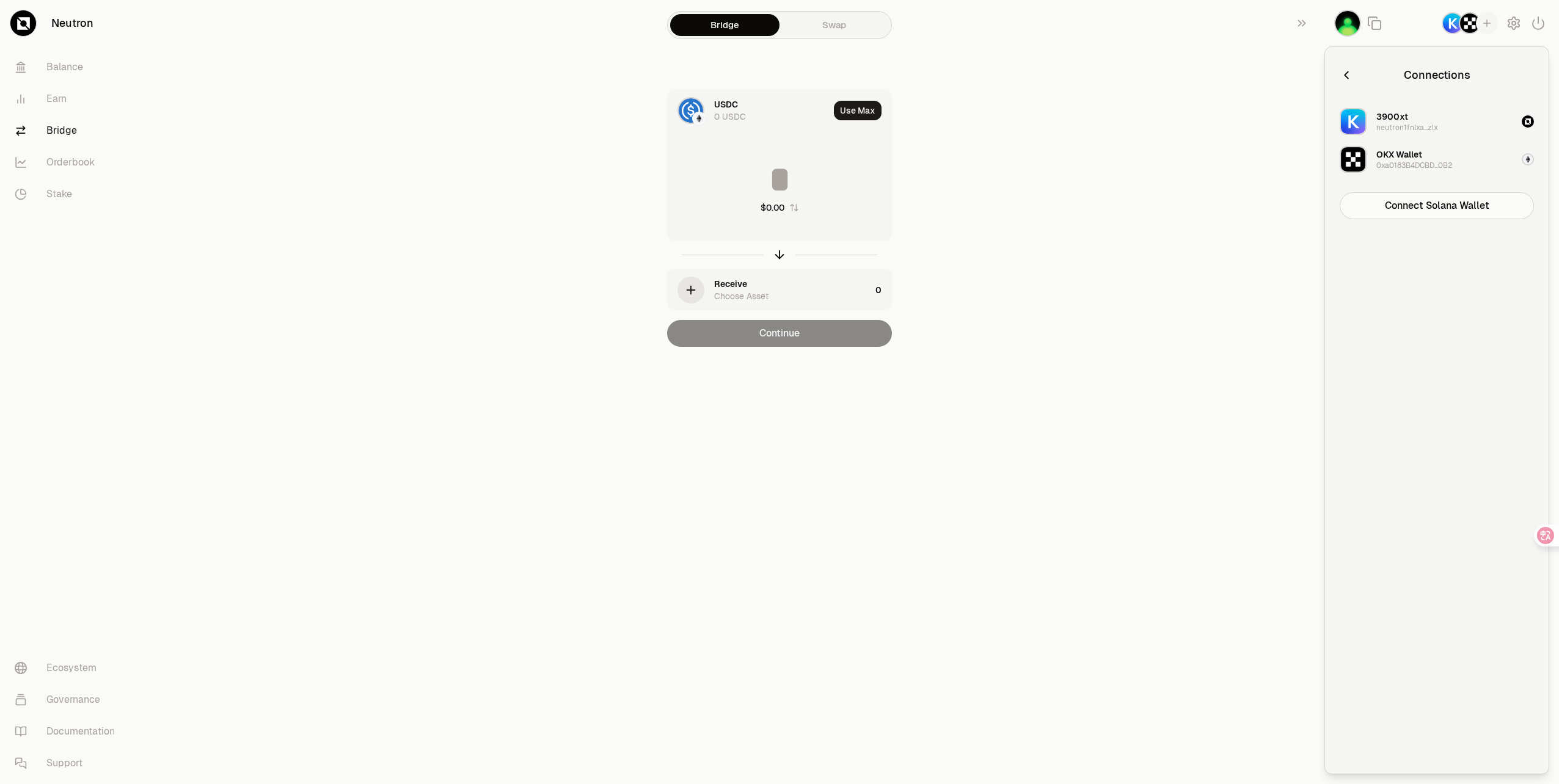
click at [1349, 79] on icon "button" at bounding box center [1346, 75] width 13 height 13
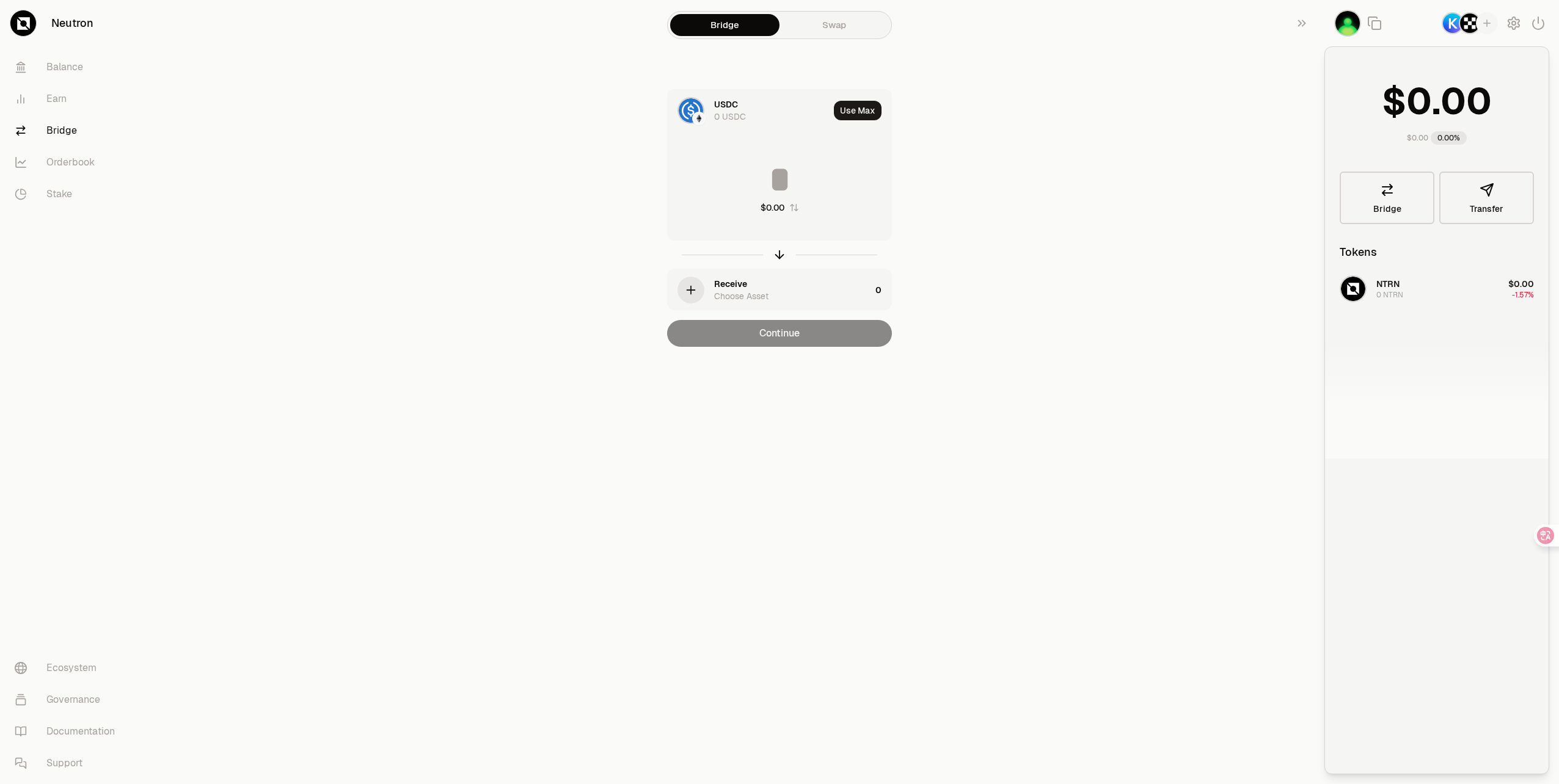
click at [754, 121] on div "USDC 0 USDC" at bounding box center [771, 110] width 115 height 24
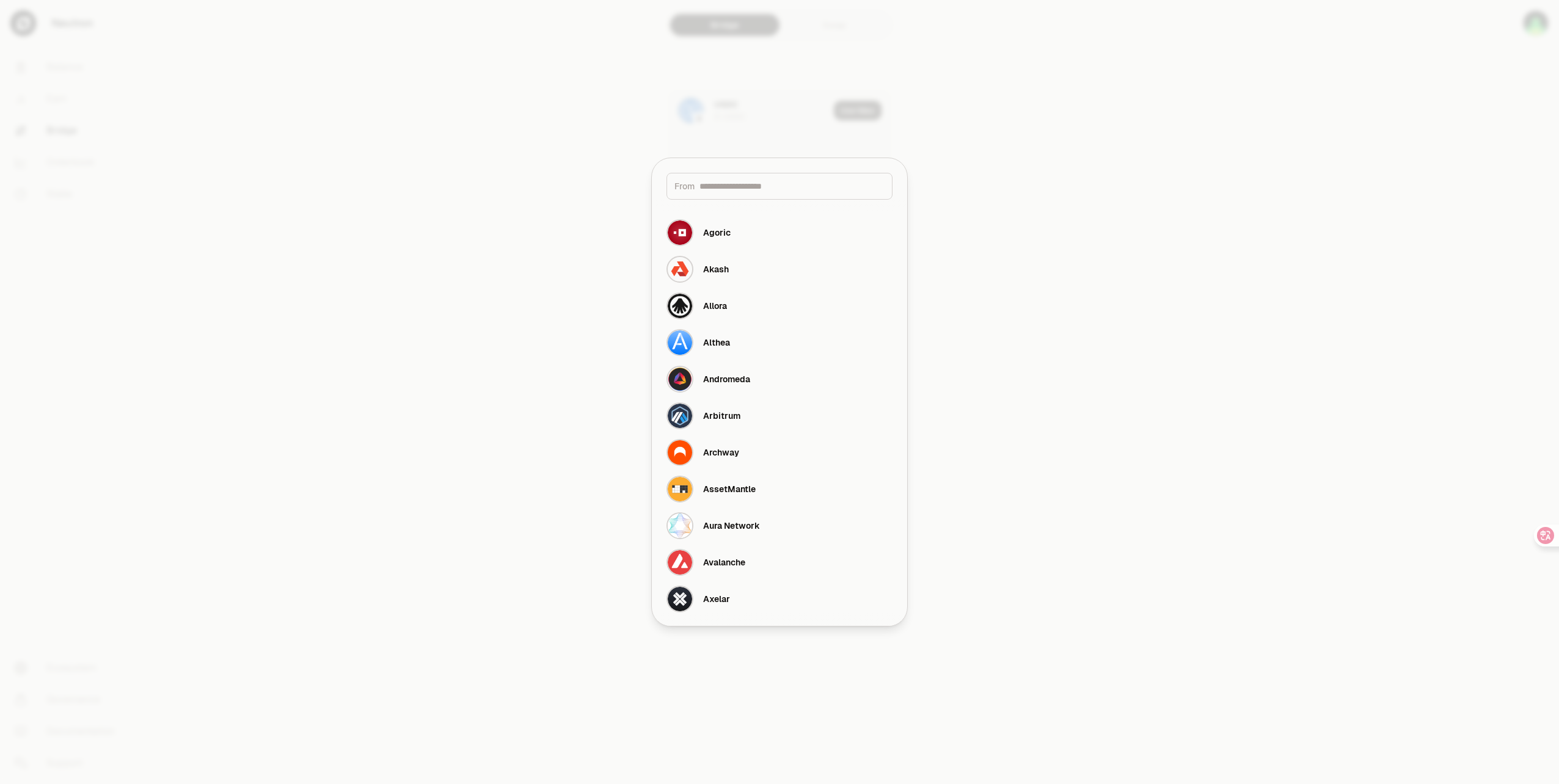
click at [1537, 24] on div at bounding box center [780, 392] width 1559 height 784
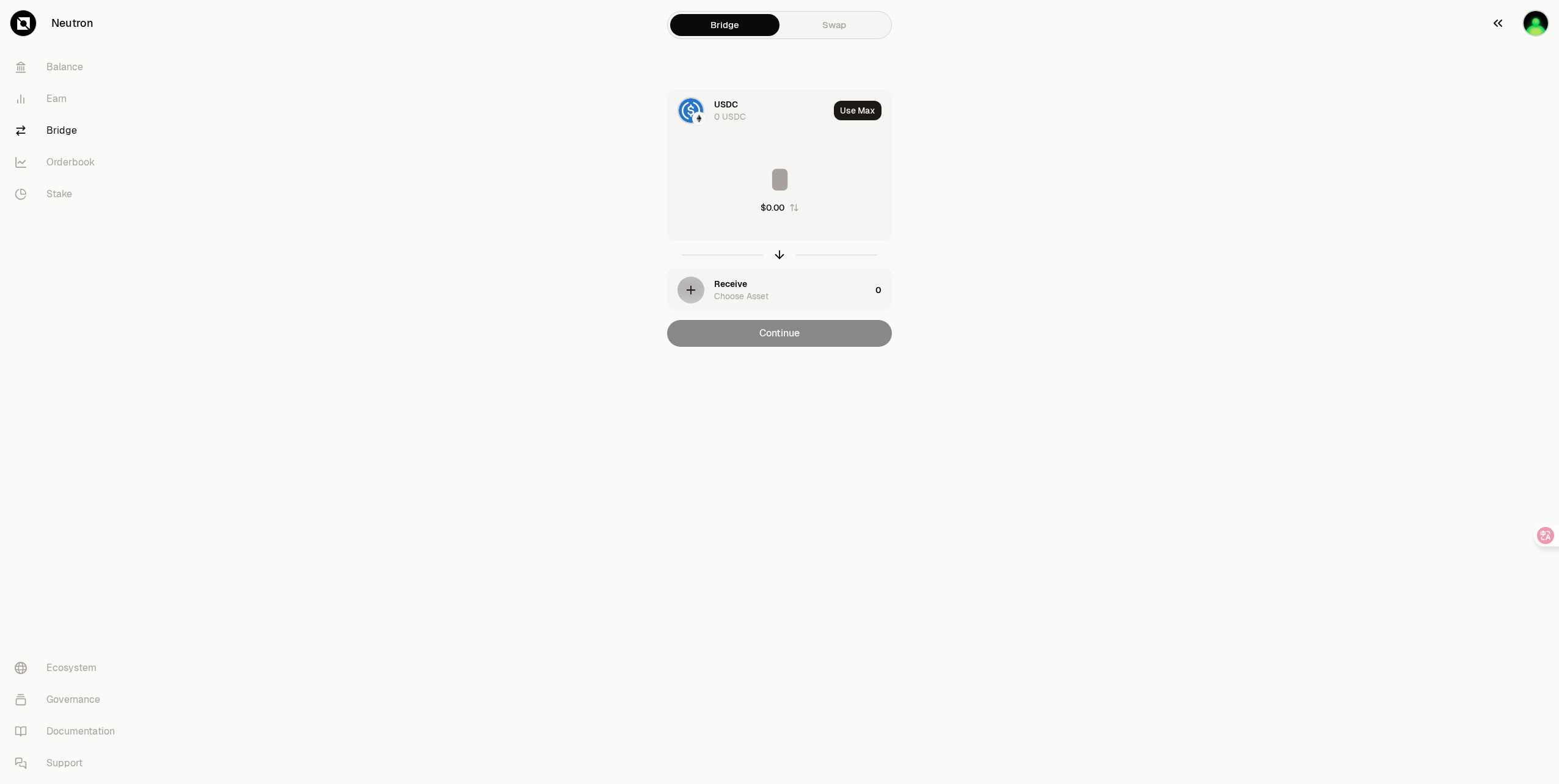
click at [1534, 28] on img "button" at bounding box center [1536, 23] width 27 height 27
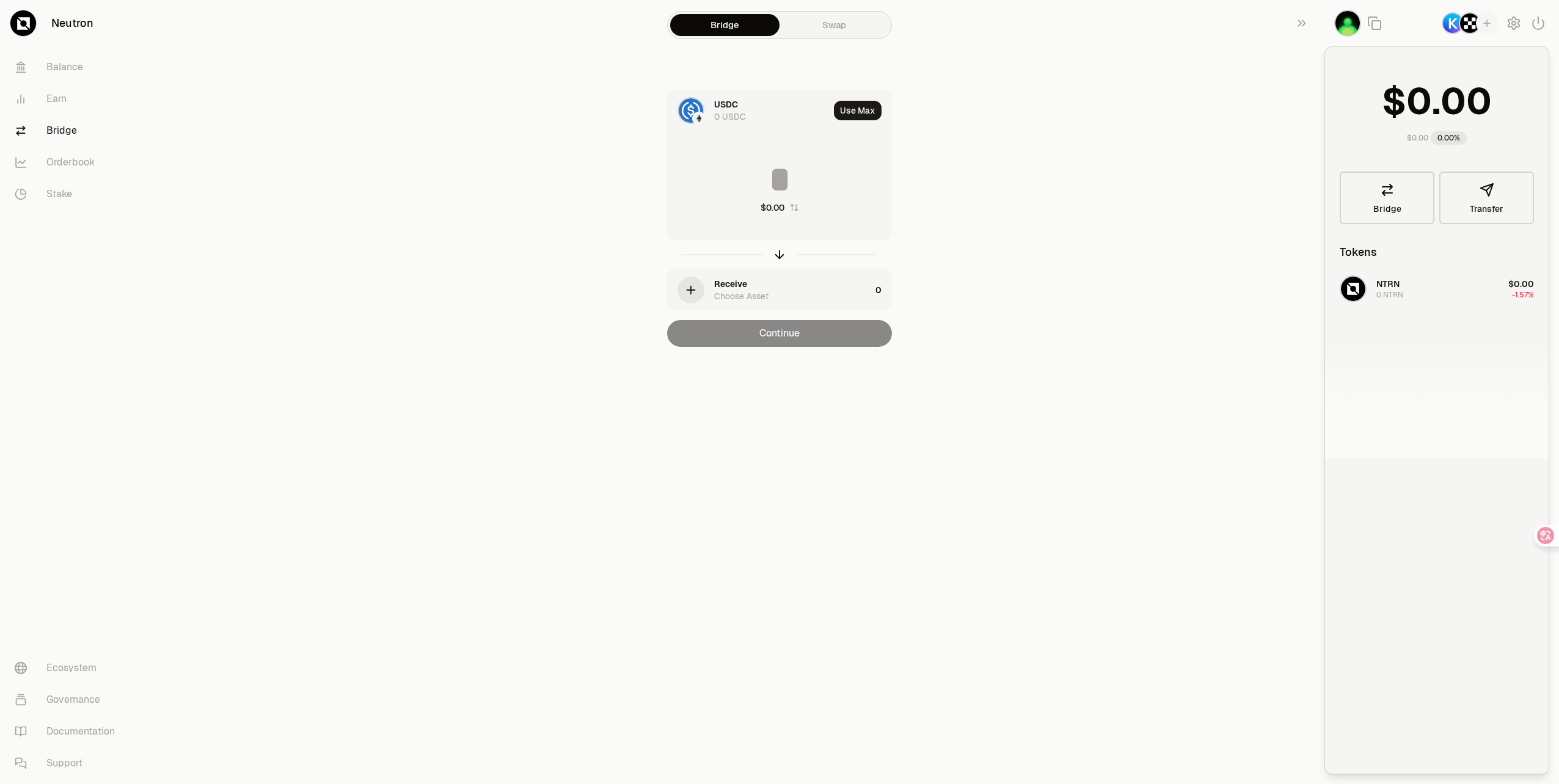
click at [1452, 353] on div at bounding box center [1436, 396] width 224 height 125
click at [50, 68] on link "Balance" at bounding box center [68, 67] width 127 height 32
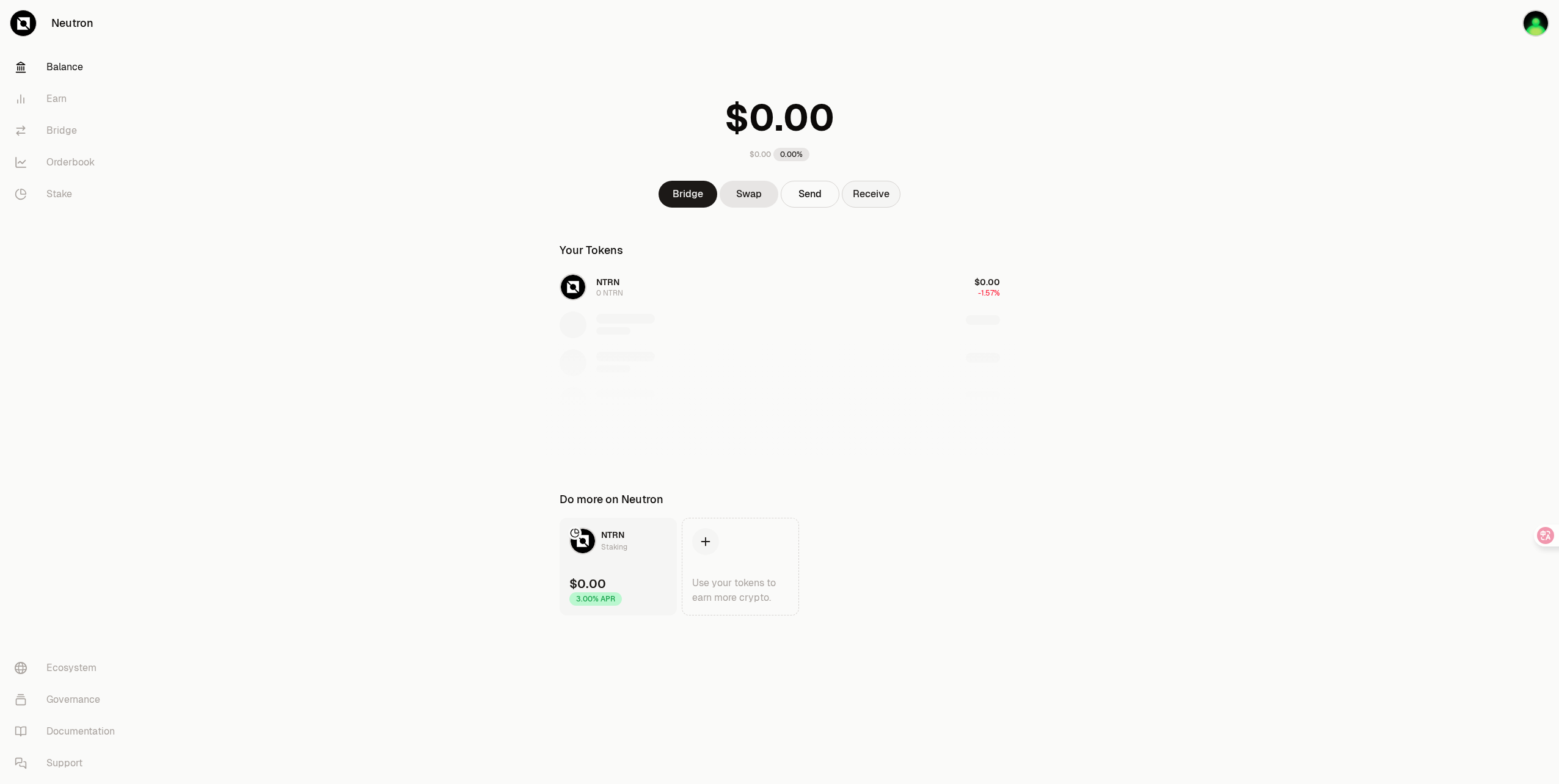
click at [884, 196] on button "Receive" at bounding box center [871, 194] width 59 height 27
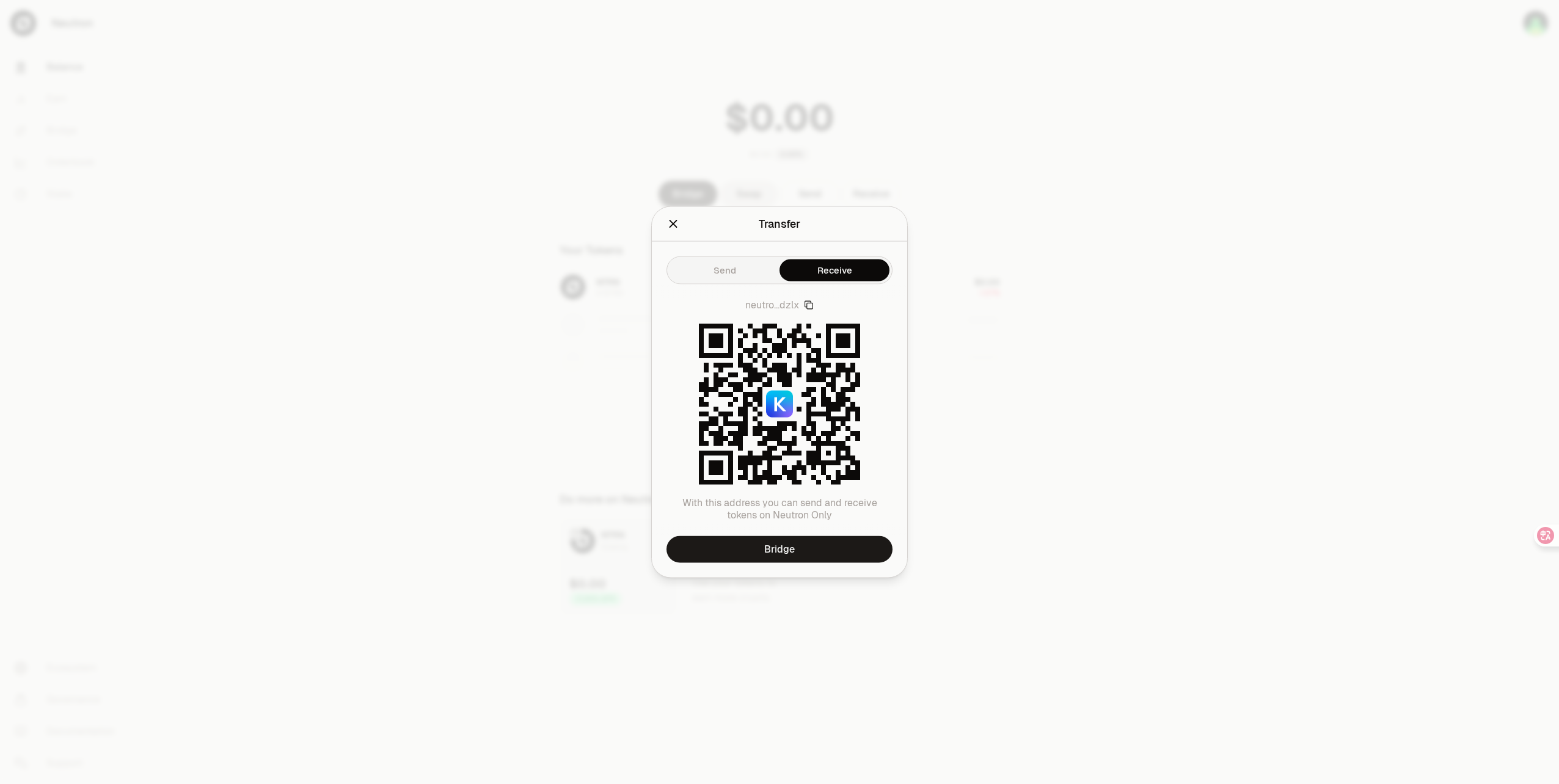
click at [667, 228] on icon "Close" at bounding box center [673, 224] width 13 height 13
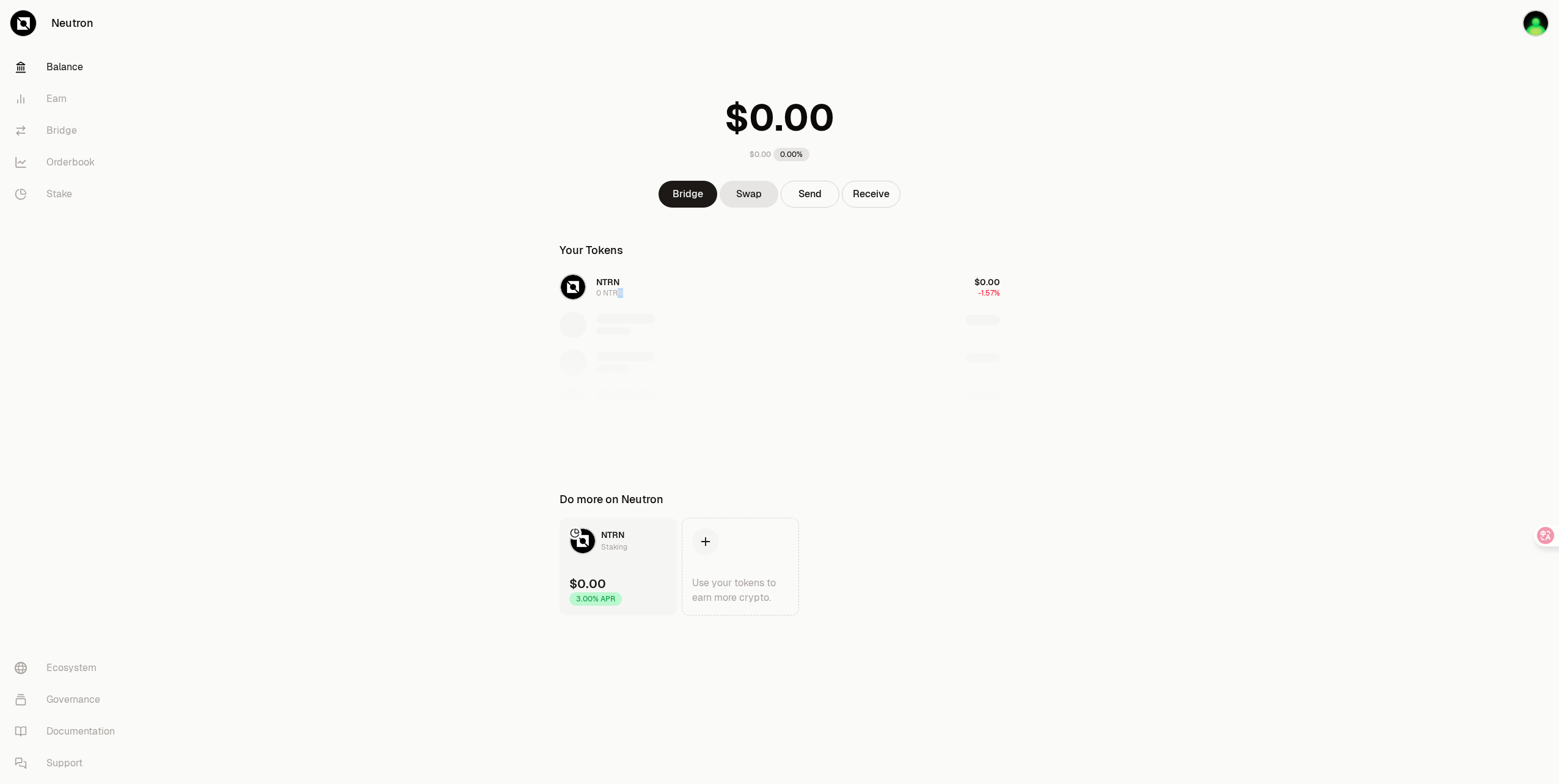
click at [620, 302] on div "NTRN 0 NTRN $0.00 -1.57%" at bounding box center [780, 363] width 470 height 188
click at [608, 359] on div at bounding box center [780, 394] width 470 height 125
click at [584, 311] on div "NTRN 0 NTRN $0.00 -1.57%" at bounding box center [780, 363] width 470 height 188
click at [705, 539] on icon at bounding box center [705, 542] width 9 height 9
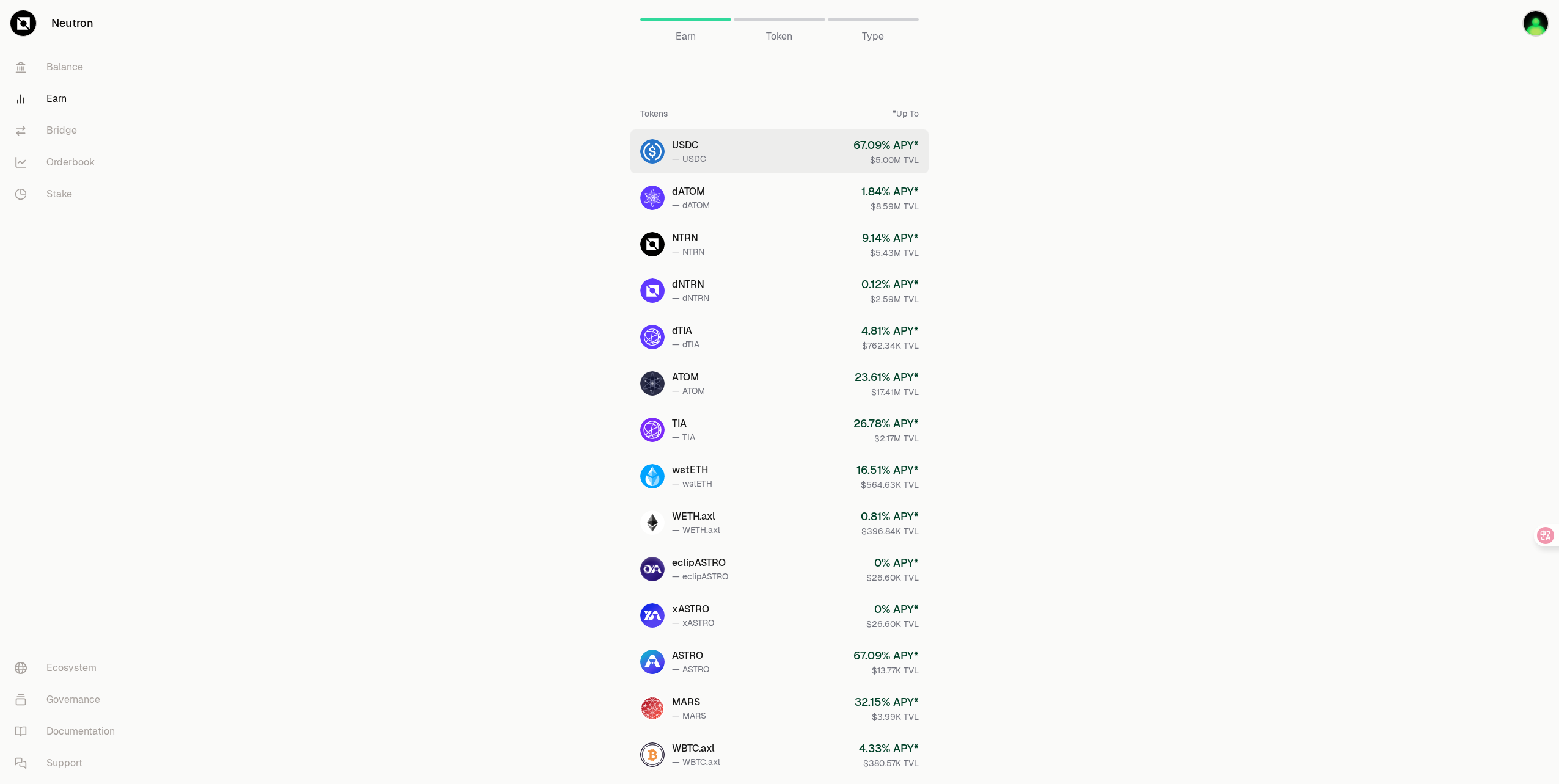
click at [759, 141] on link "USDC — USDC 67.09 % APY* $5.00M TVL" at bounding box center [780, 152] width 298 height 44
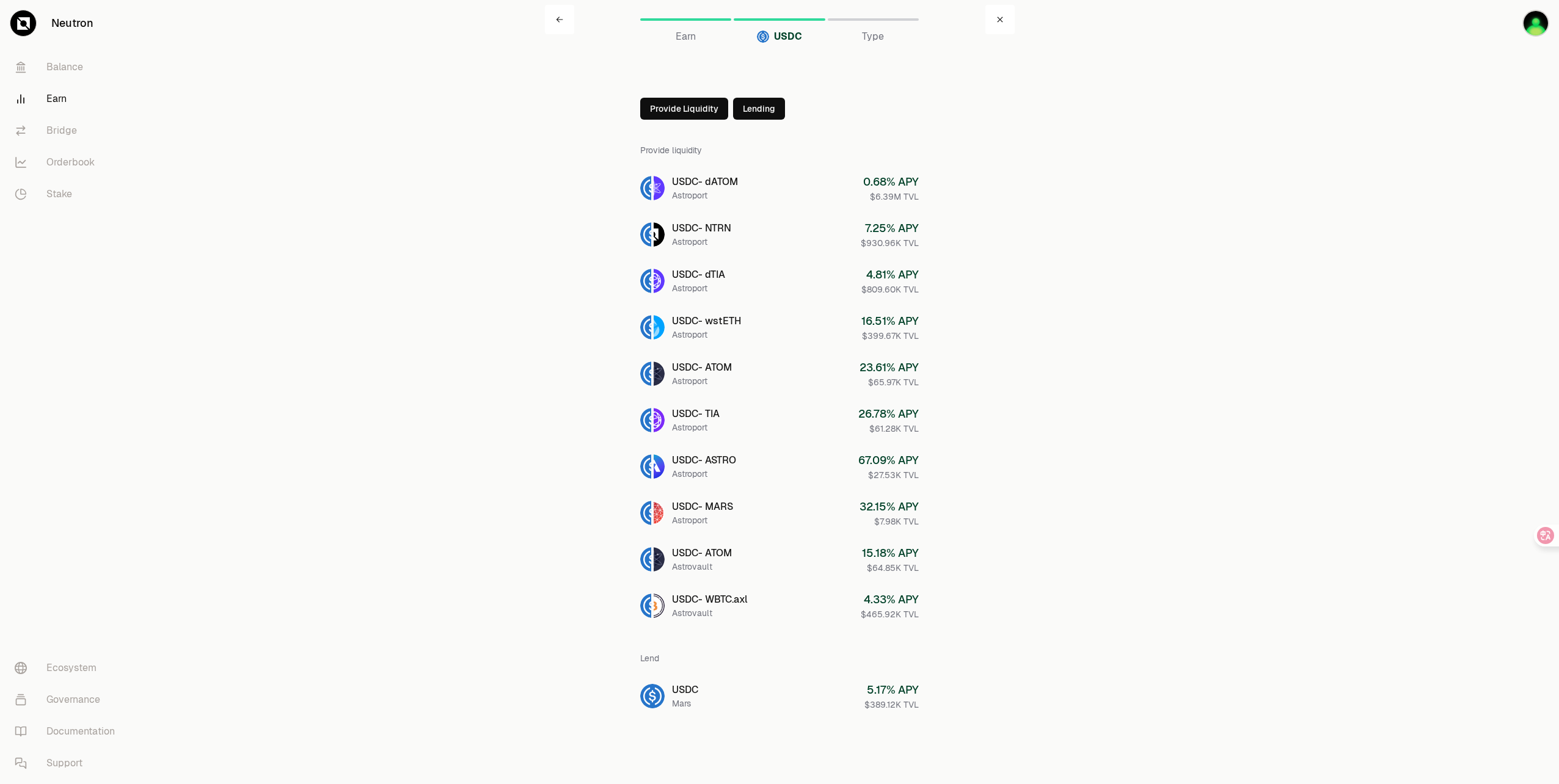
click at [567, 30] on link at bounding box center [559, 19] width 29 height 29
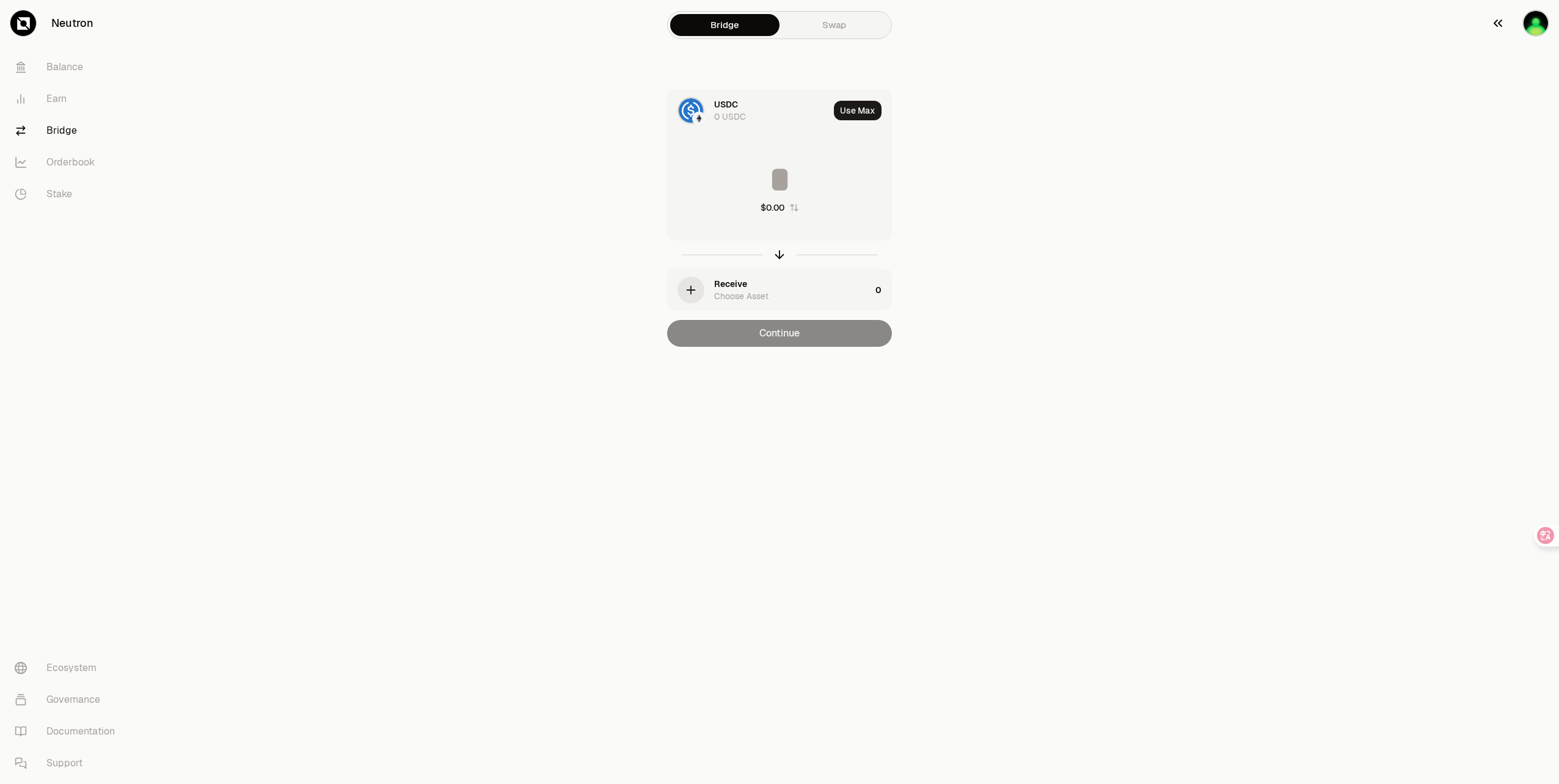
click at [1532, 29] on img "button" at bounding box center [1536, 23] width 27 height 27
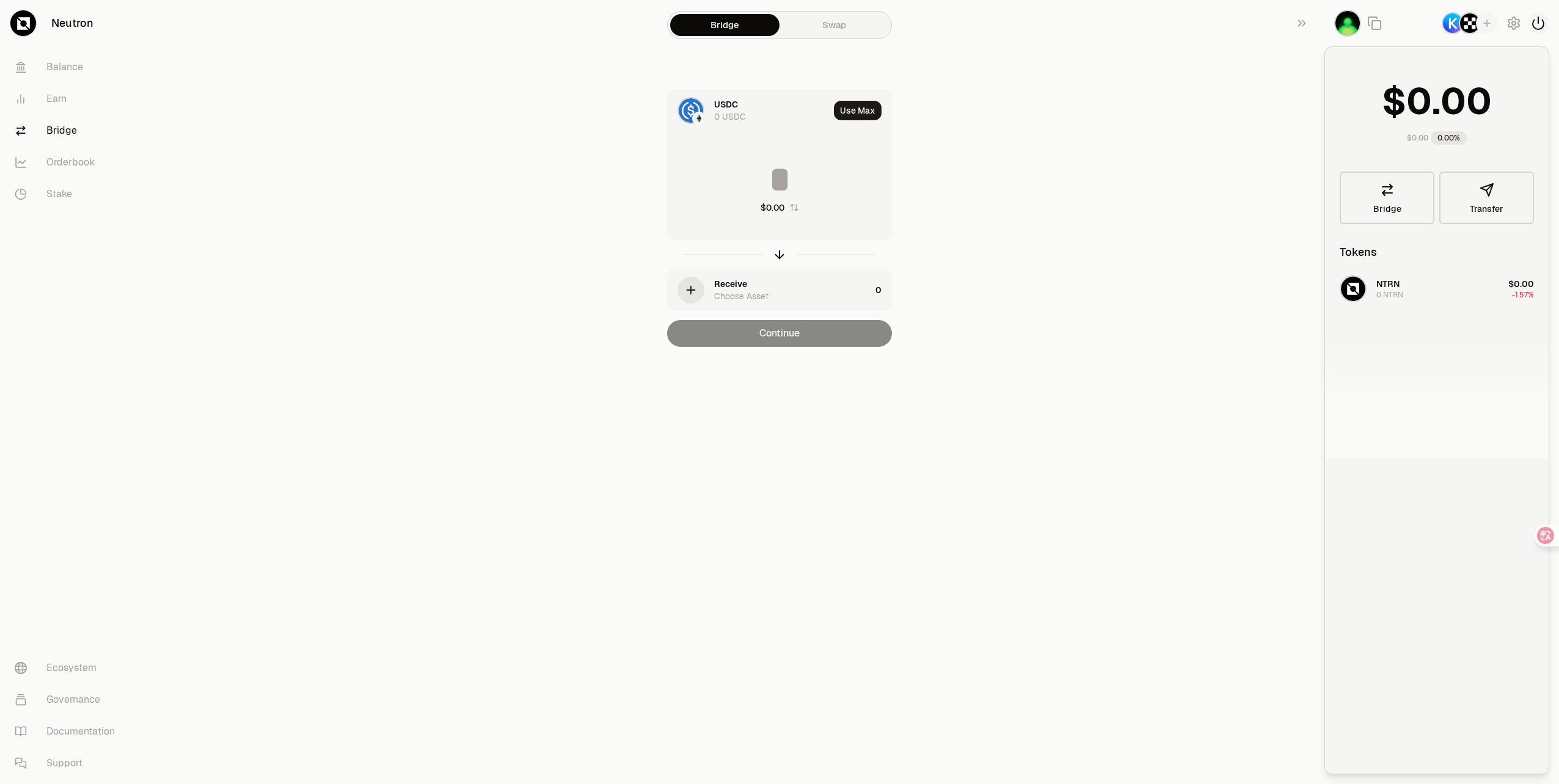
click at [1538, 21] on icon "button" at bounding box center [1538, 23] width 15 height 15
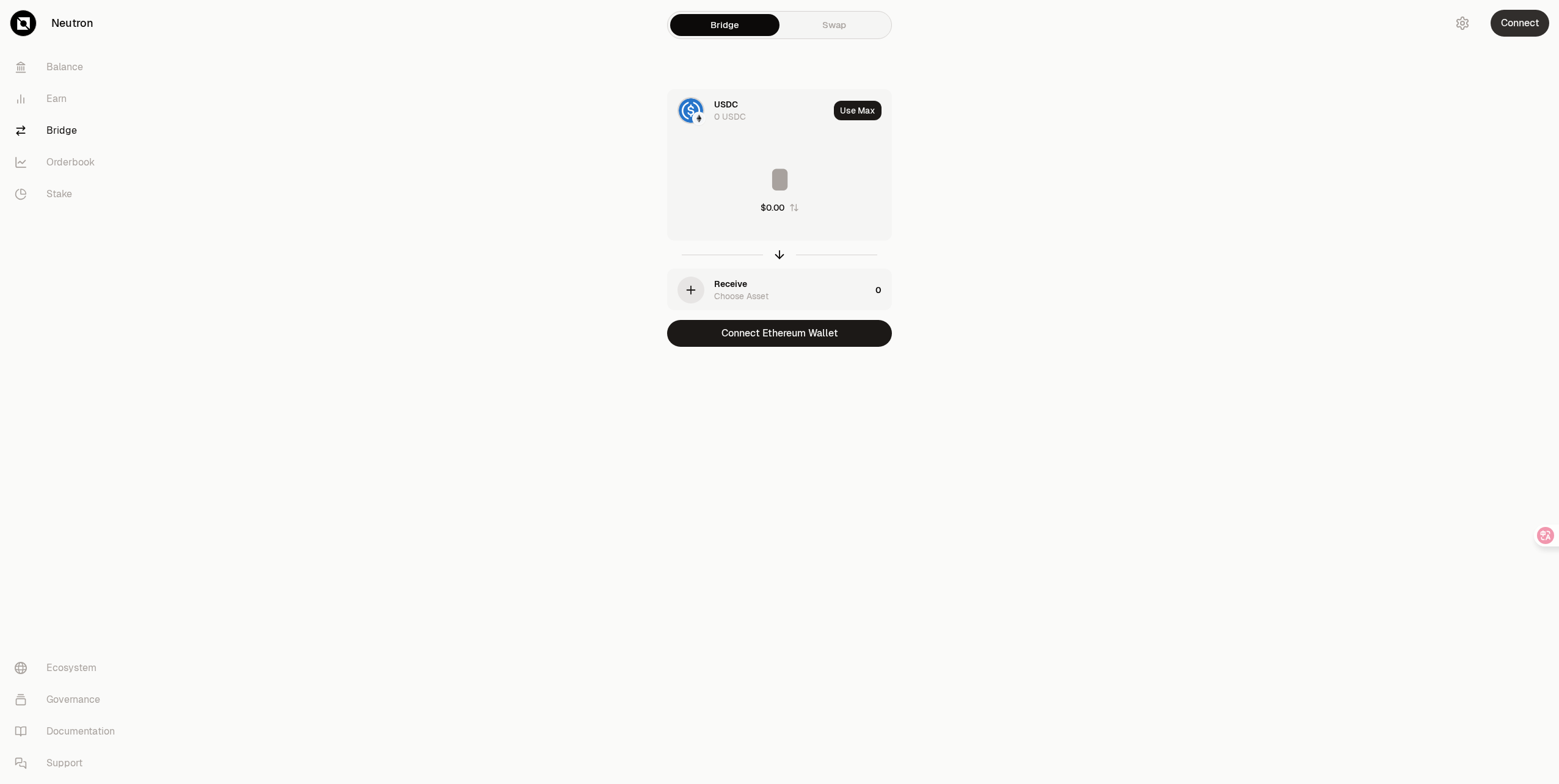
click at [1532, 18] on button "Connect" at bounding box center [1520, 23] width 59 height 27
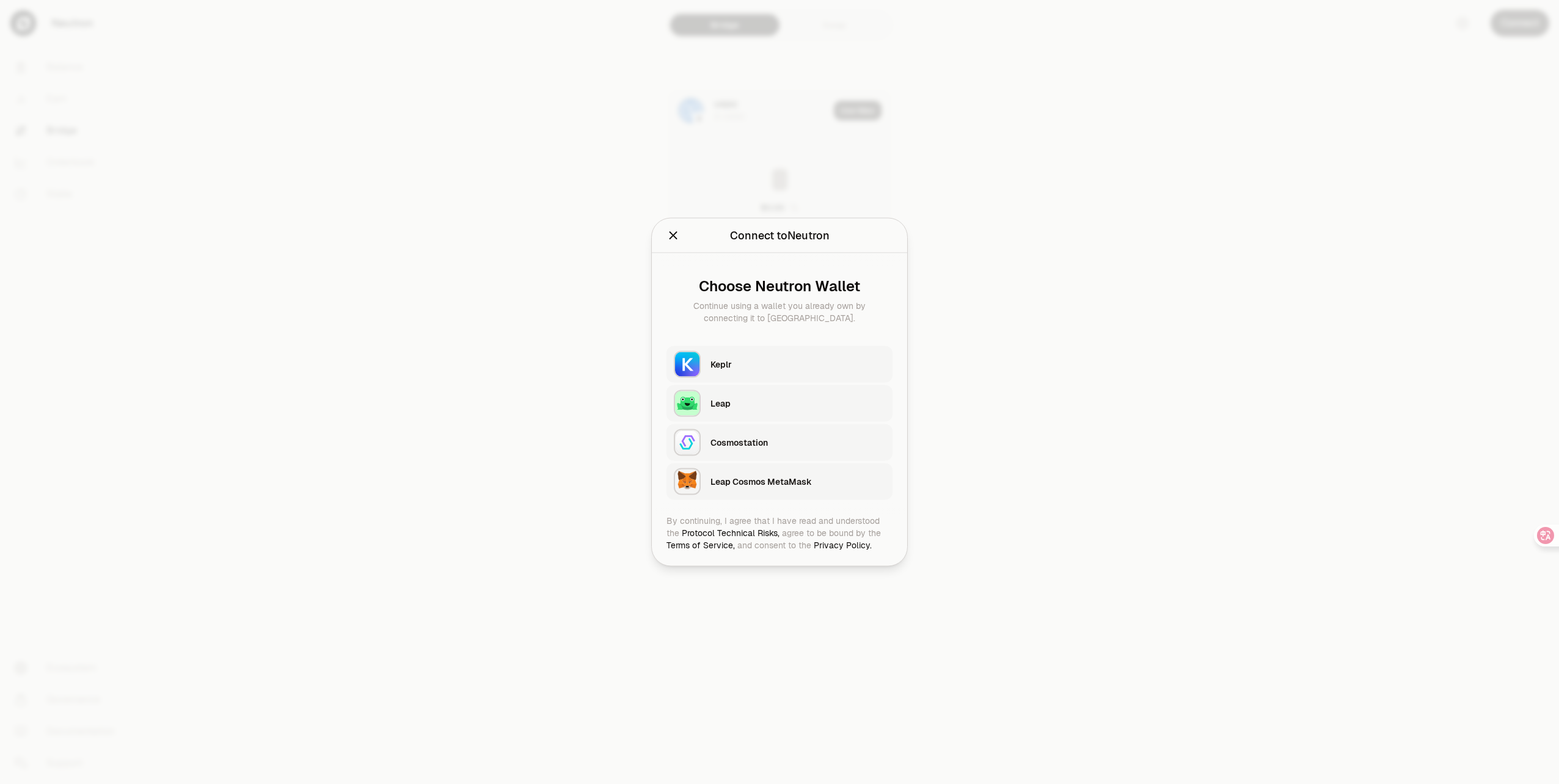
click at [780, 488] on div "Leap Cosmos MetaMask" at bounding box center [798, 481] width 175 height 12
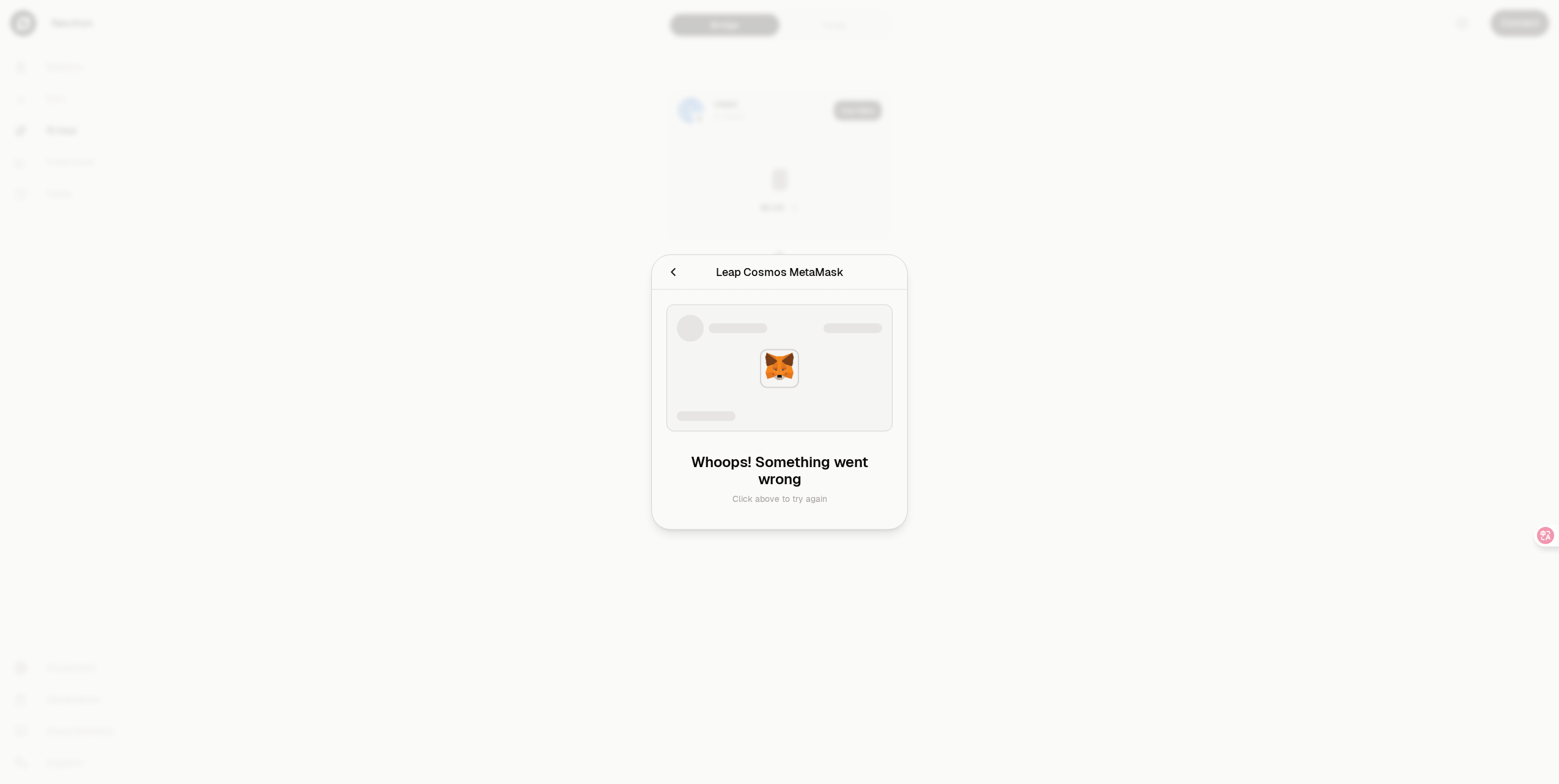
click at [674, 276] on icon "Cancel" at bounding box center [673, 272] width 13 height 13
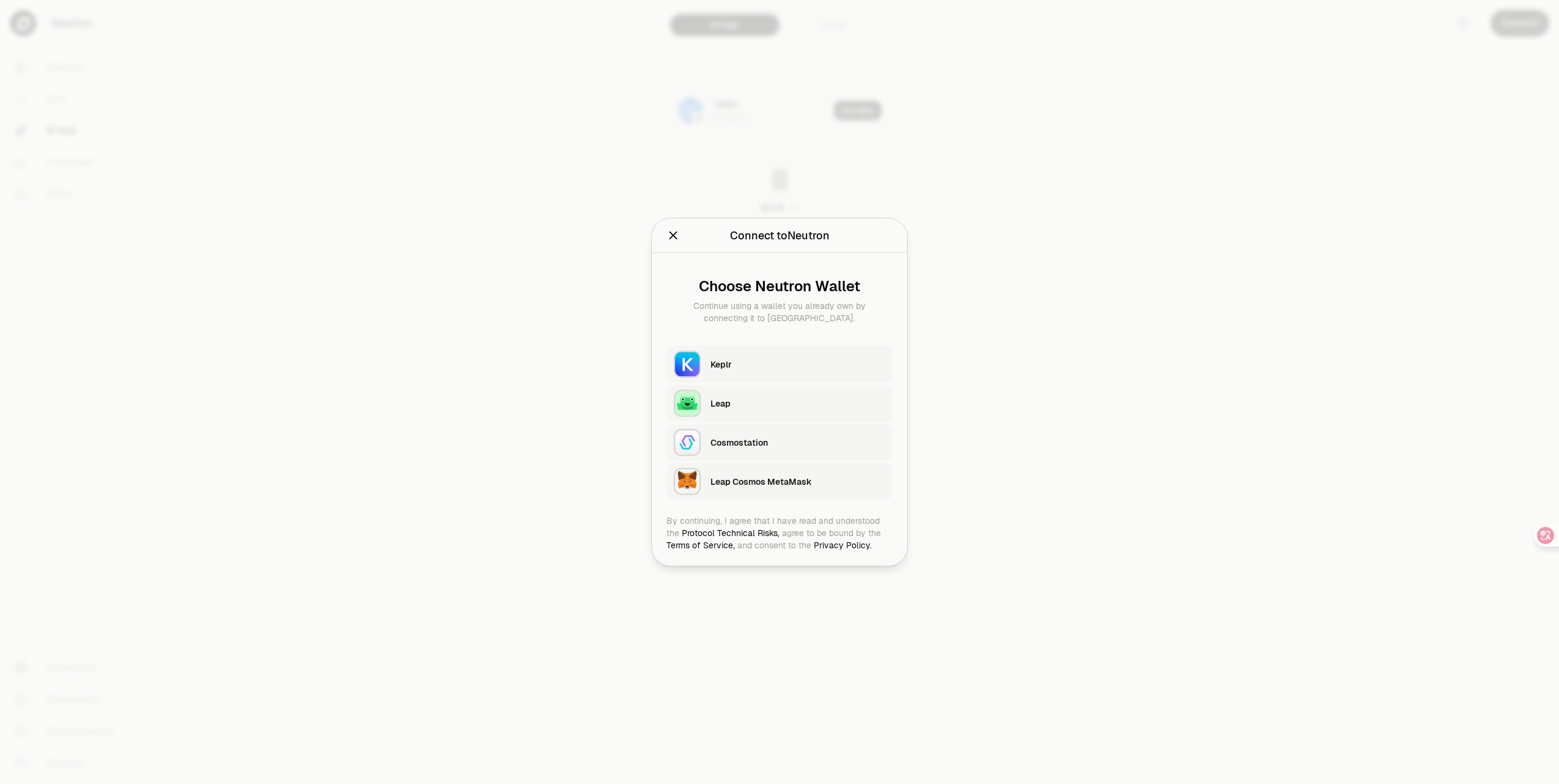
click at [781, 362] on div "Keplr" at bounding box center [798, 364] width 175 height 12
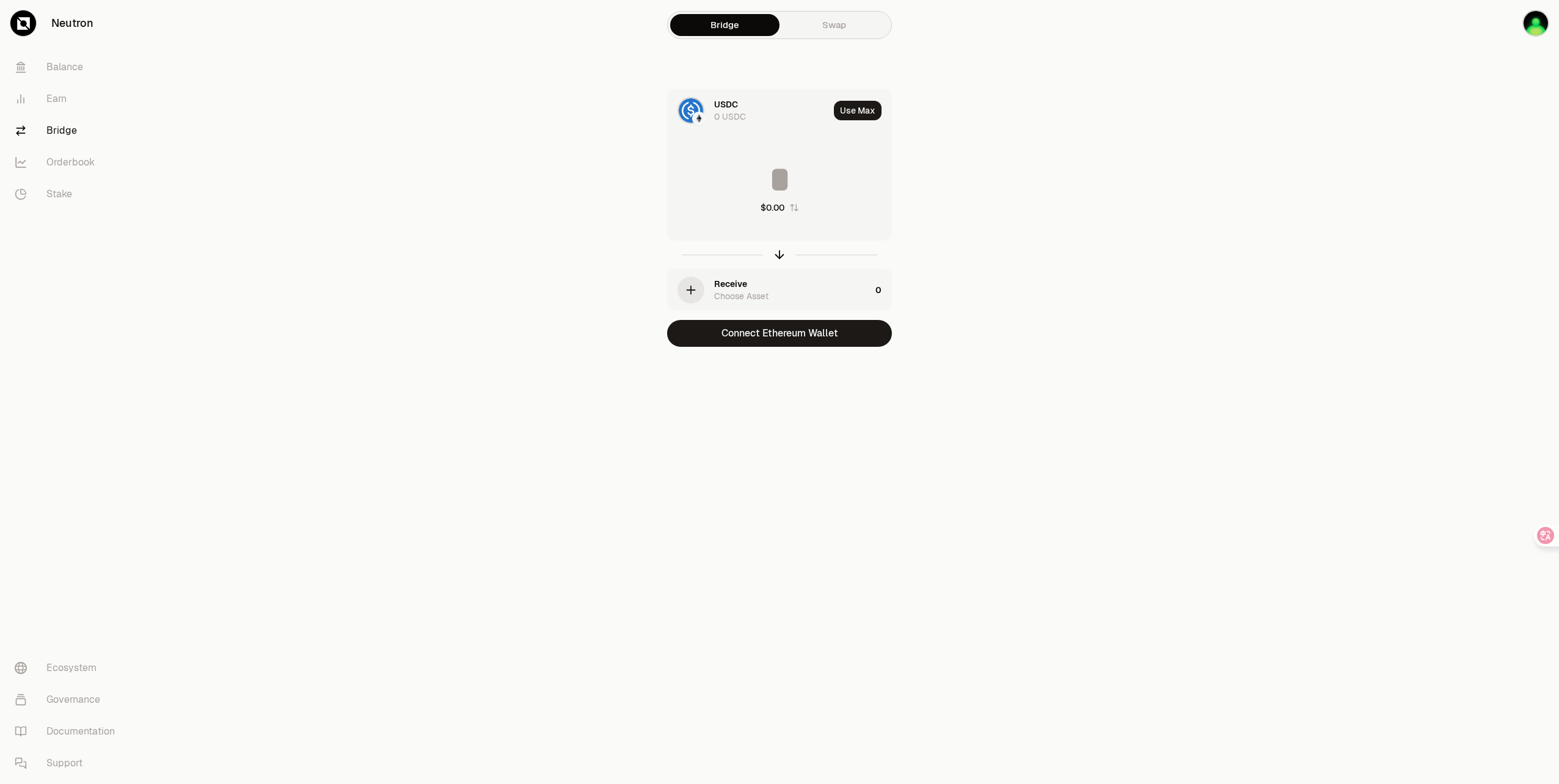
click at [1083, 221] on main "Bridge Swap USDC 0 USDC Use Max $0.00 Receive Choose Asset 0 Connect Ethereum W…" at bounding box center [847, 198] width 1422 height 396
click at [81, 669] on link "Ecosystem" at bounding box center [68, 668] width 127 height 32
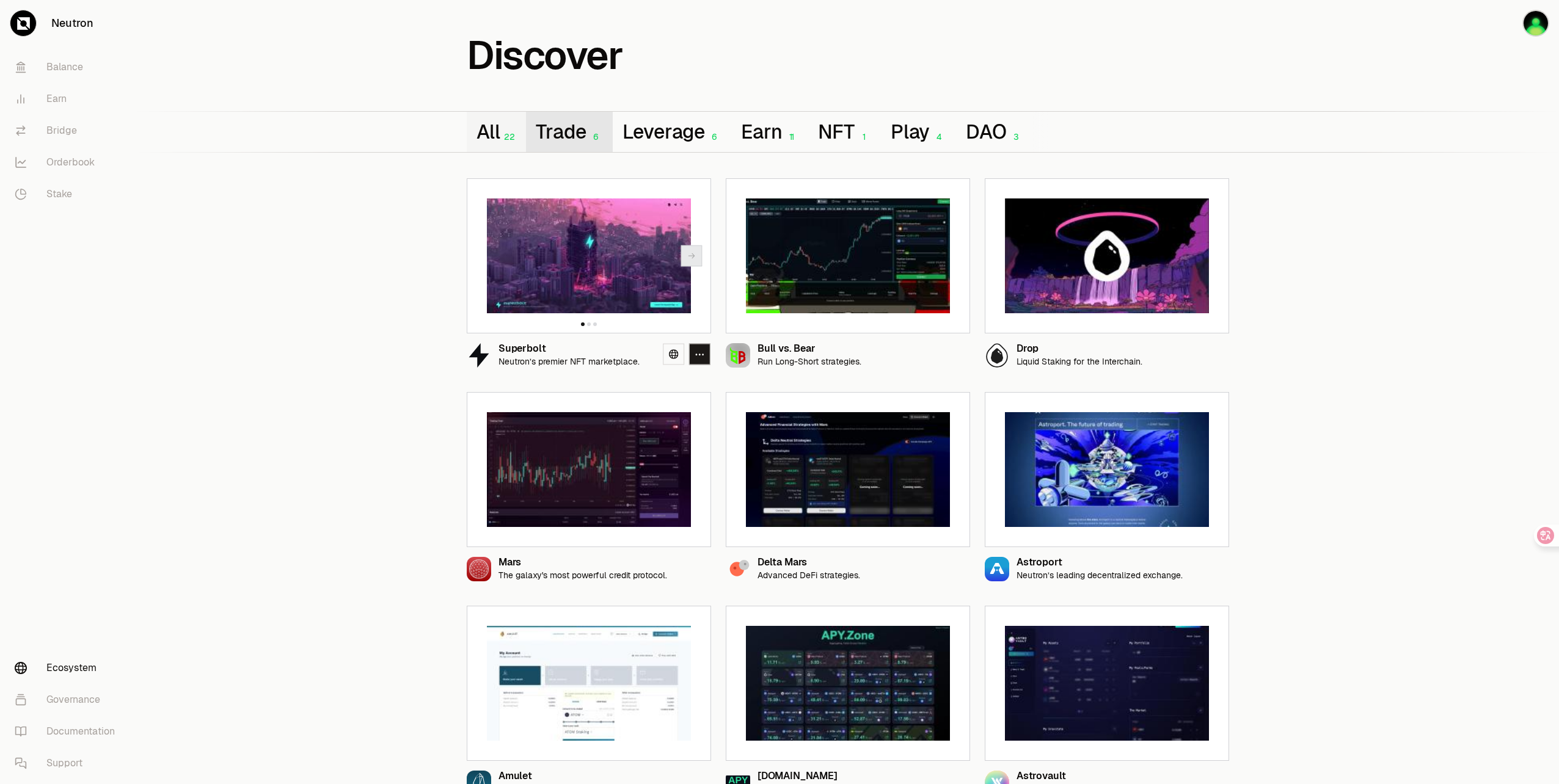
click at [584, 139] on button "Trade 6" at bounding box center [568, 131] width 86 height 40
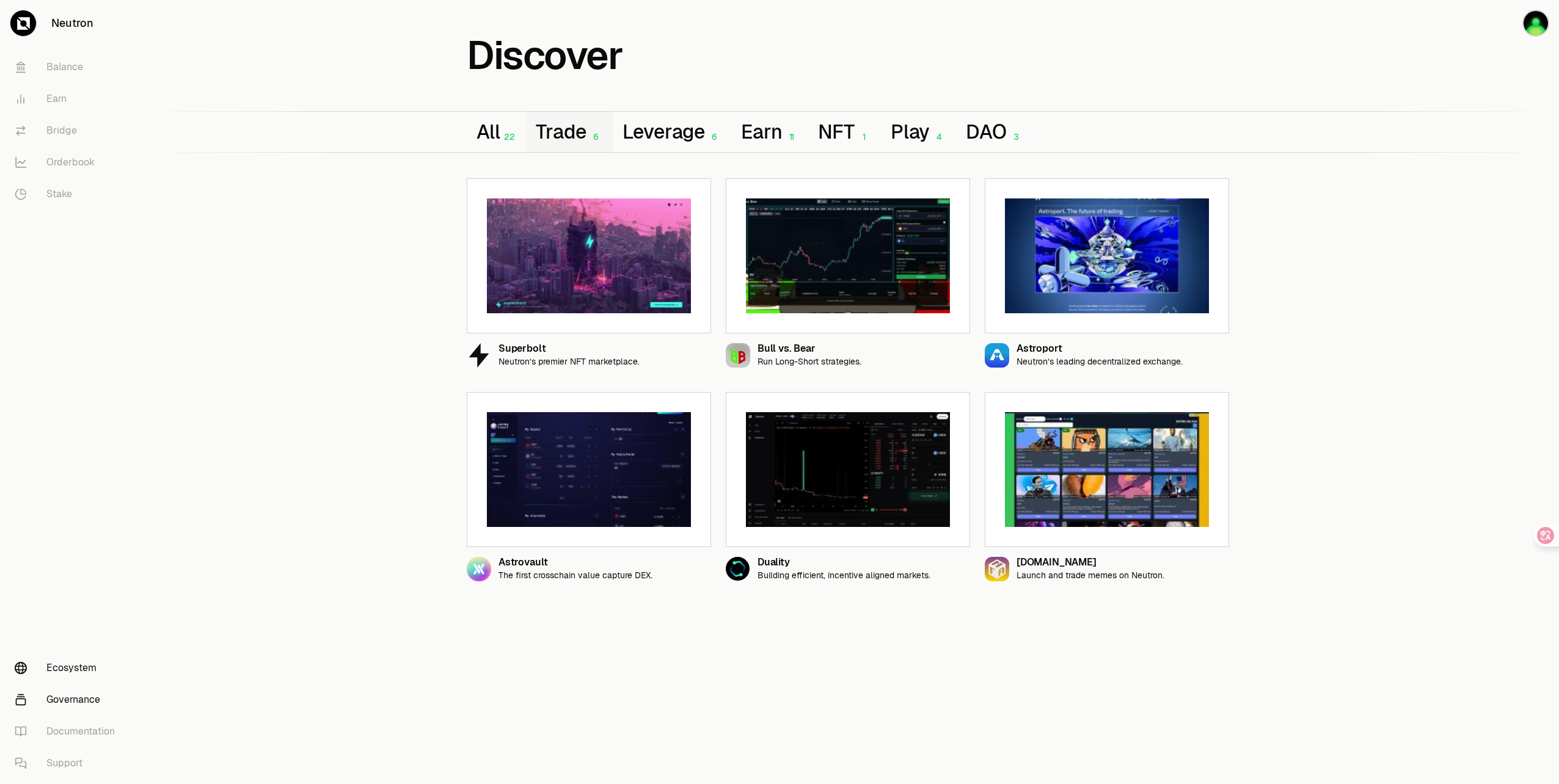
click at [71, 698] on link "Governance" at bounding box center [68, 700] width 127 height 32
